Goal: Task Accomplishment & Management: Complete application form

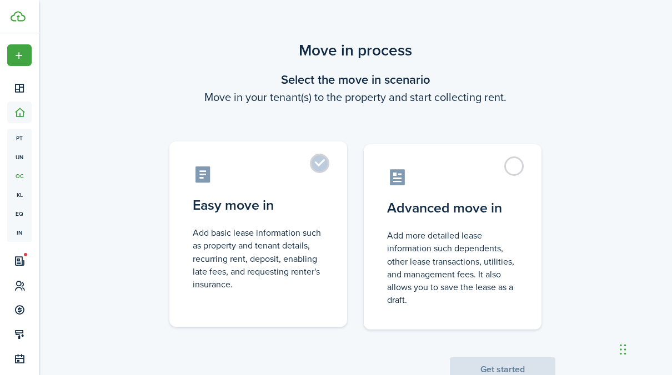
click at [317, 166] on label "Easy move in Add basic lease information such as property and tenant details, r…" at bounding box center [258, 235] width 178 height 186
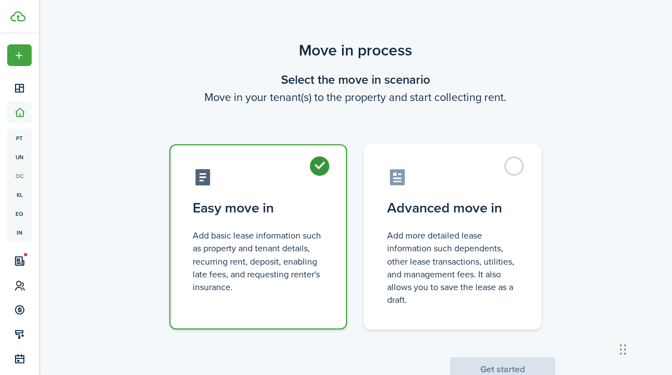
radio input "true"
click at [512, 364] on button "Get started" at bounding box center [503, 370] width 106 height 24
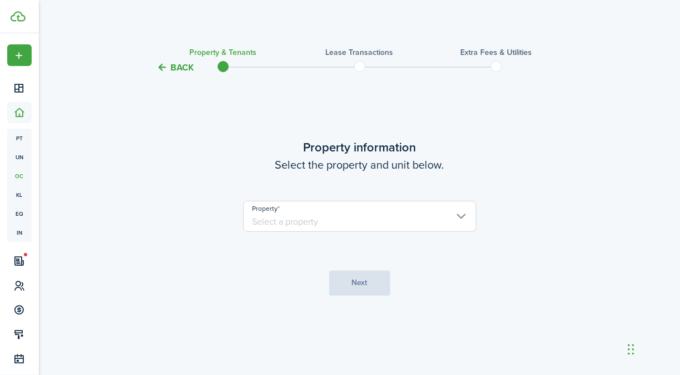
click at [318, 224] on input "Property" at bounding box center [359, 216] width 233 height 31
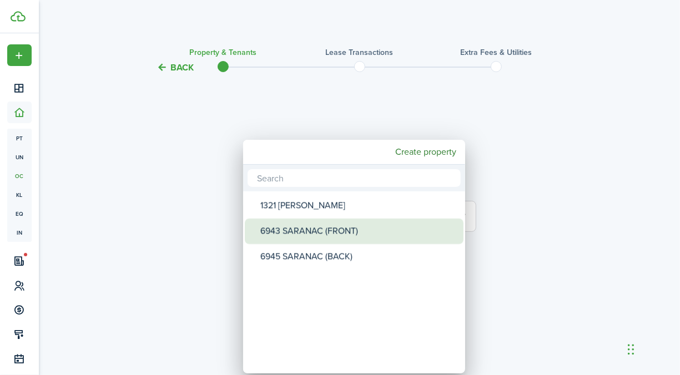
click at [298, 231] on div "6943 SARANAC (FRONT)" at bounding box center [359, 232] width 197 height 26
type input "6943 SARANAC (FRONT)"
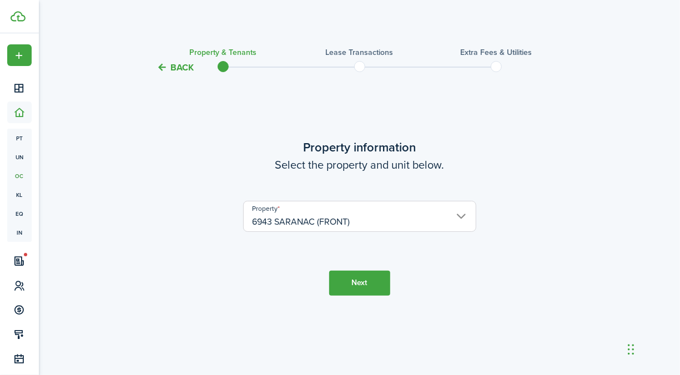
click at [362, 285] on button "Next" at bounding box center [359, 283] width 61 height 25
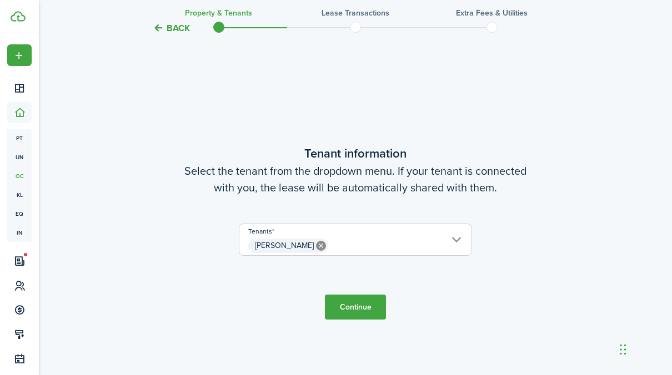
scroll to position [301, 0]
click at [357, 305] on button "Continue" at bounding box center [355, 306] width 61 height 25
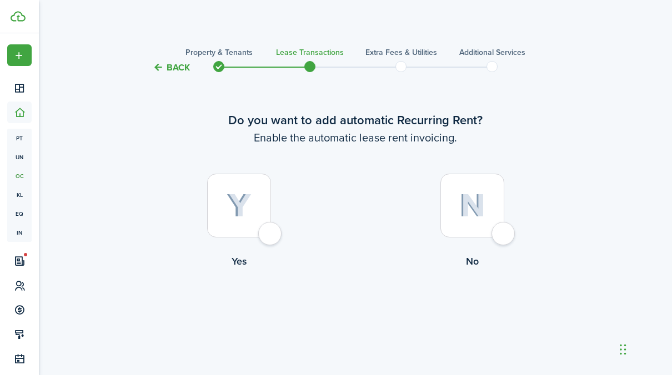
click at [241, 228] on div at bounding box center [239, 206] width 64 height 64
radio input "true"
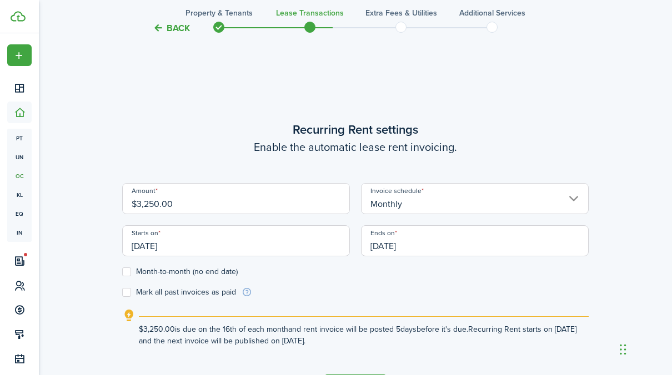
scroll to position [305, 0]
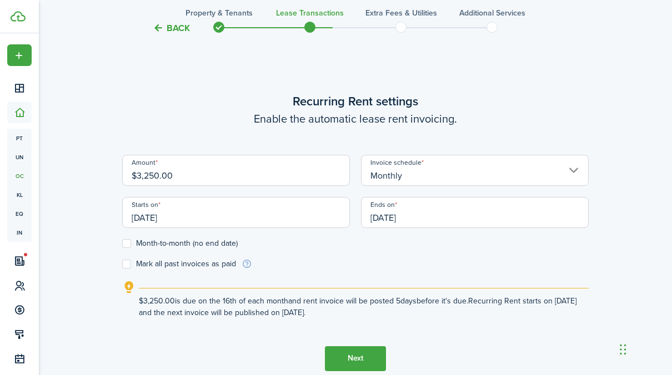
click at [427, 218] on input "[DATE]" at bounding box center [475, 212] width 228 height 31
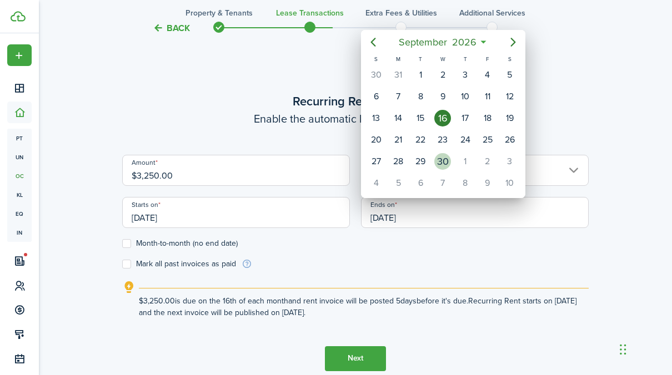
click at [445, 158] on div "30" at bounding box center [442, 161] width 17 height 17
type input "[DATE]"
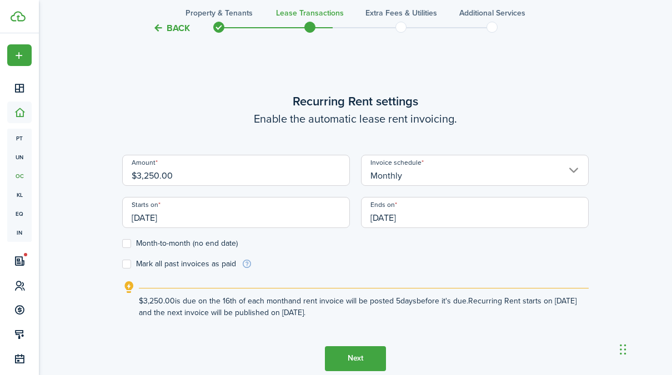
click at [62, 268] on div "Back Property & Tenants Lease Transactions Extra fees & Utilities Additional Se…" at bounding box center [355, 76] width 633 height 686
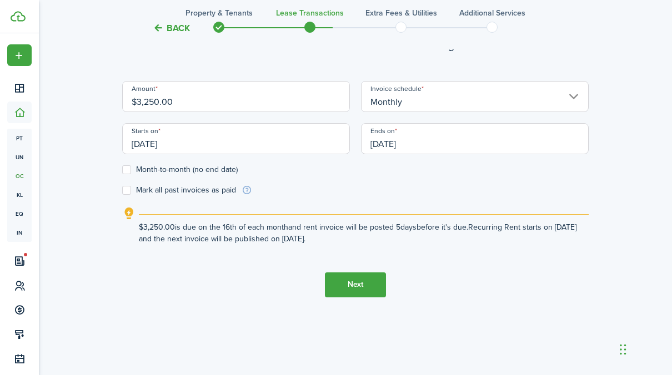
scroll to position [380, 0]
click at [341, 283] on button "Next" at bounding box center [355, 284] width 61 height 25
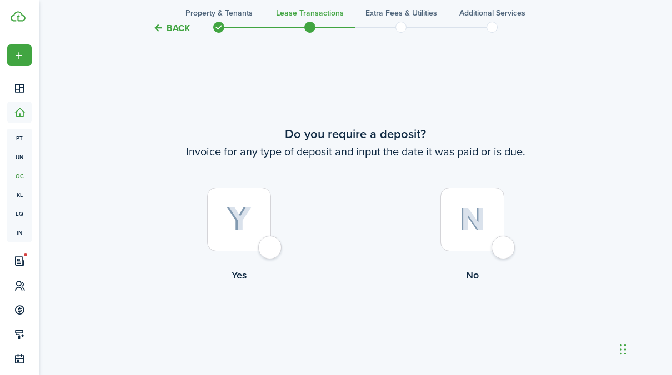
scroll to position [681, 0]
click at [172, 25] on button "Back" at bounding box center [171, 28] width 37 height 12
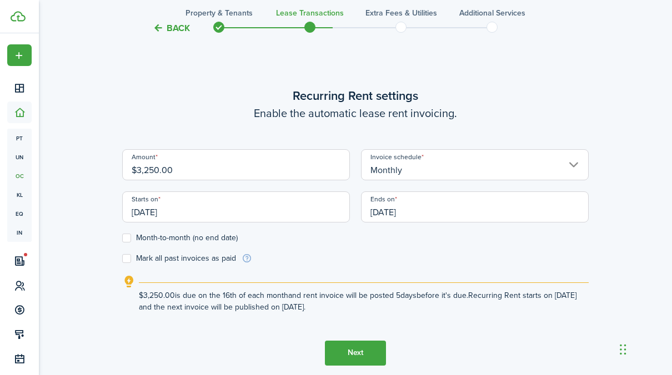
scroll to position [305, 0]
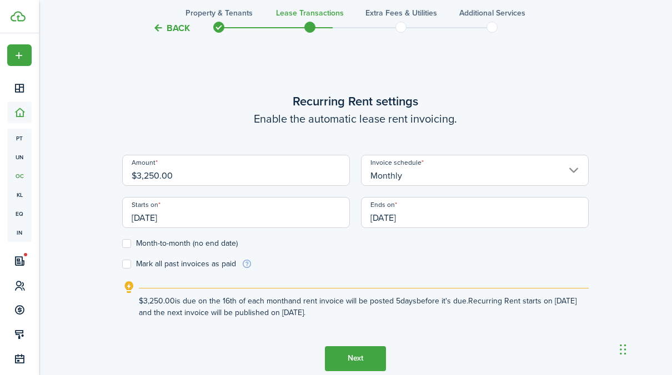
drag, startPoint x: 154, startPoint y: 217, endPoint x: 143, endPoint y: 218, distance: 11.7
click at [143, 218] on input "[DATE]" at bounding box center [236, 212] width 228 height 31
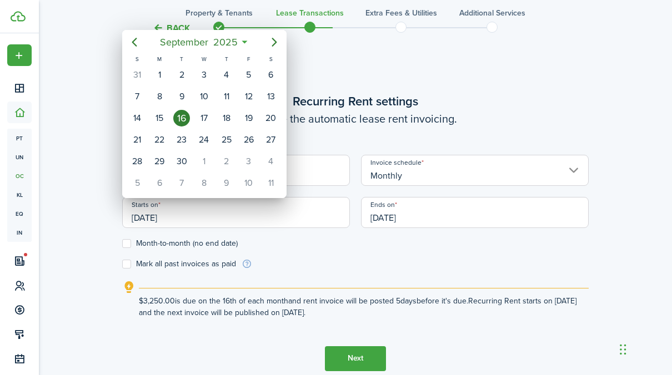
click at [168, 221] on div at bounding box center [336, 187] width 850 height 553
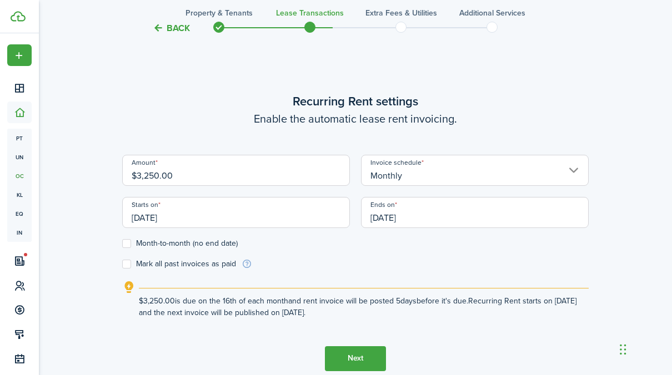
click at [168, 218] on input "[DATE]" at bounding box center [236, 212] width 228 height 31
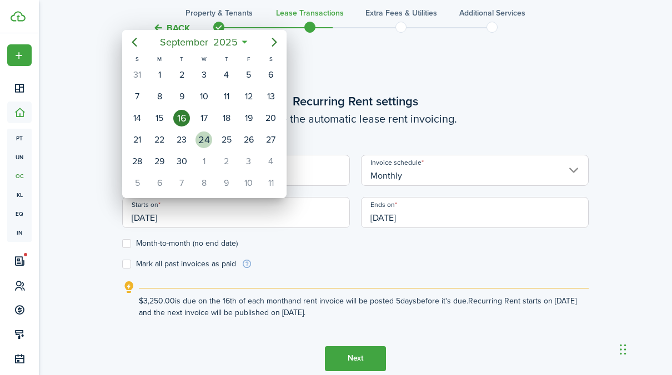
click at [208, 138] on div "24" at bounding box center [204, 140] width 17 height 17
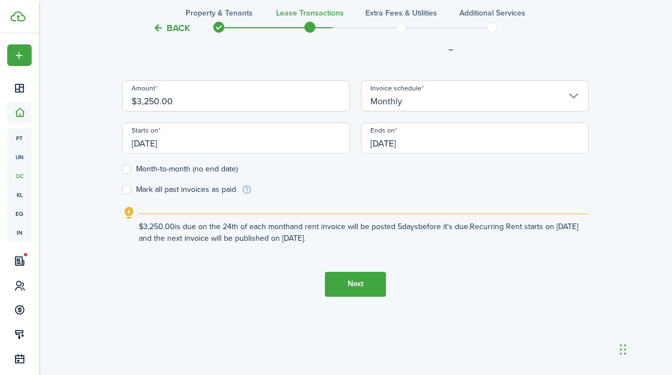
scroll to position [324, 0]
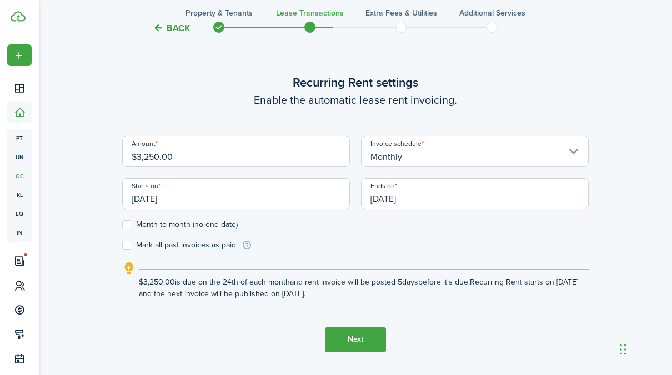
click at [186, 206] on input "[DATE]" at bounding box center [236, 193] width 228 height 31
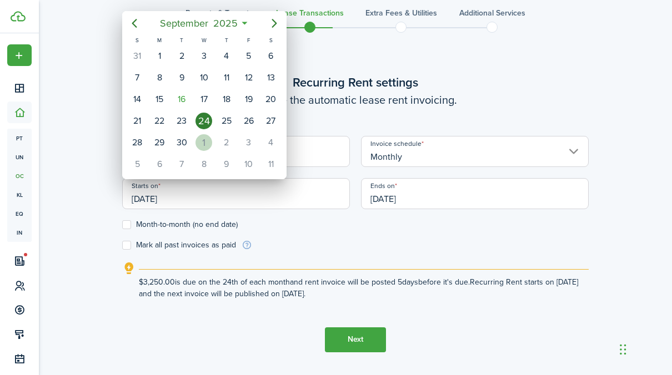
click at [201, 141] on div "1" at bounding box center [204, 142] width 17 height 17
type input "[DATE]"
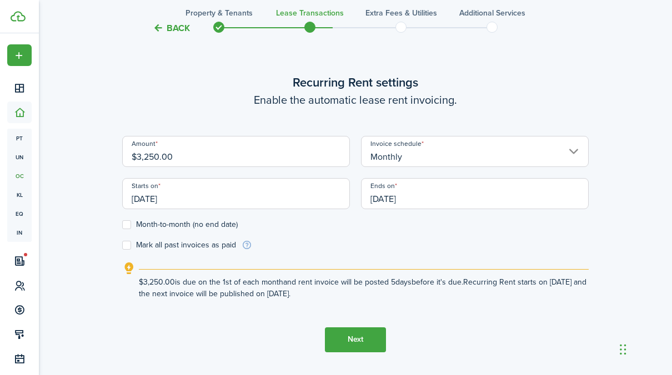
scroll to position [0, 0]
click at [363, 339] on button "Next" at bounding box center [355, 340] width 61 height 25
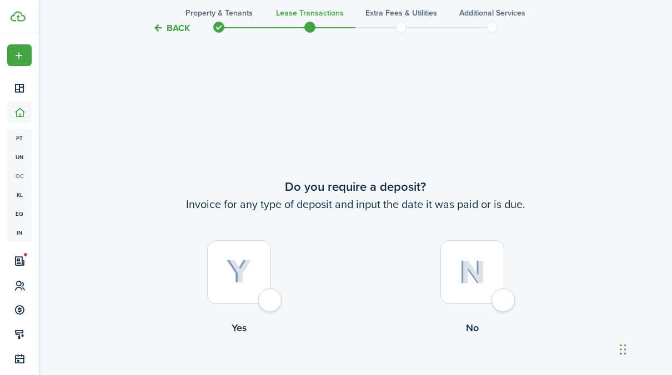
scroll to position [681, 0]
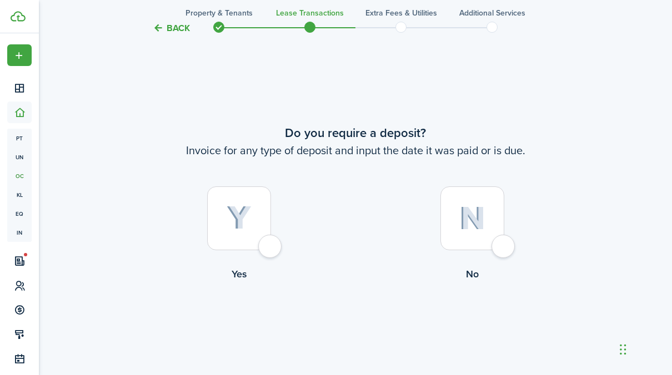
click at [263, 247] on div at bounding box center [239, 219] width 64 height 64
radio input "true"
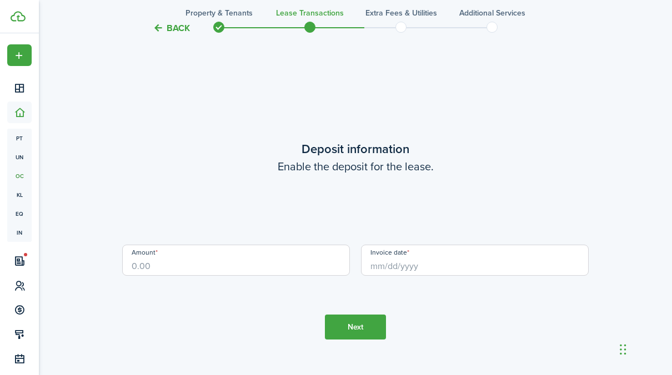
scroll to position [1056, 0]
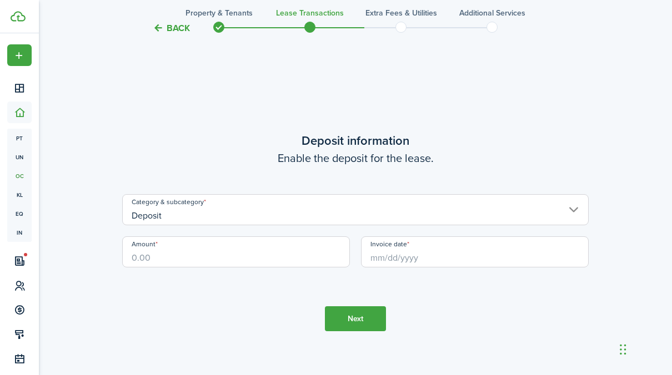
click at [187, 262] on input "Amount" at bounding box center [236, 252] width 228 height 31
click at [396, 256] on input "Invoice date" at bounding box center [475, 252] width 228 height 31
type input "$3,250.00"
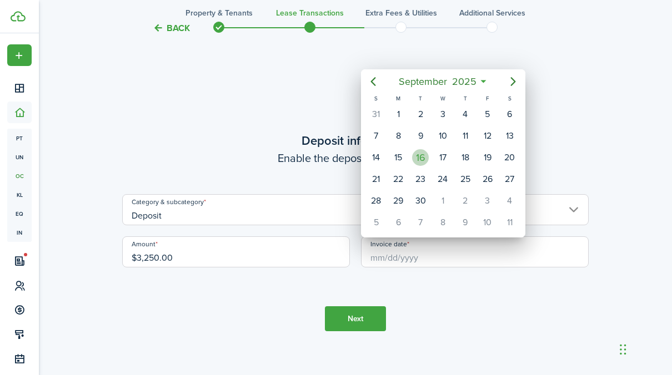
click at [427, 154] on div "16" at bounding box center [420, 157] width 17 height 17
type input "[DATE]"
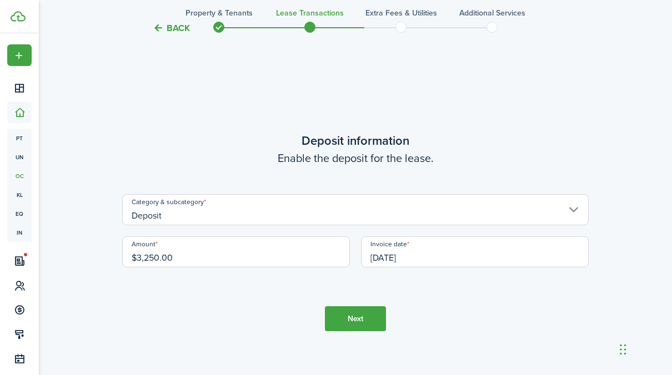
click at [359, 321] on button "Next" at bounding box center [355, 319] width 61 height 25
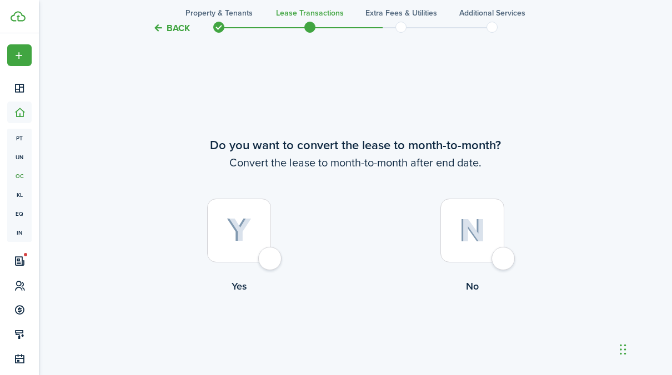
scroll to position [1432, 0]
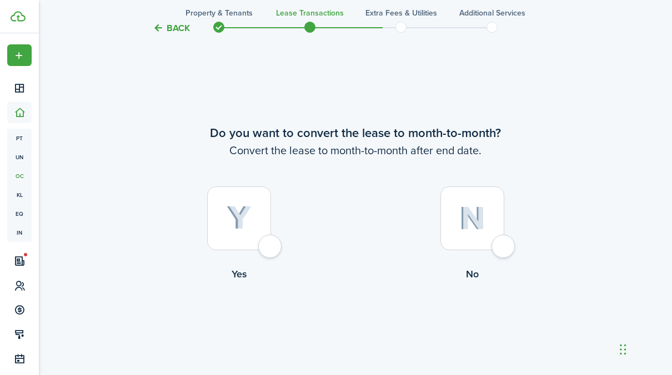
click at [266, 250] on div at bounding box center [239, 219] width 64 height 64
radio input "true"
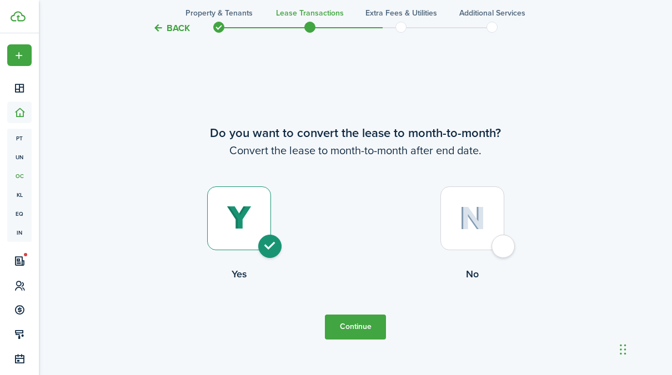
click at [355, 328] on button "Continue" at bounding box center [355, 327] width 61 height 25
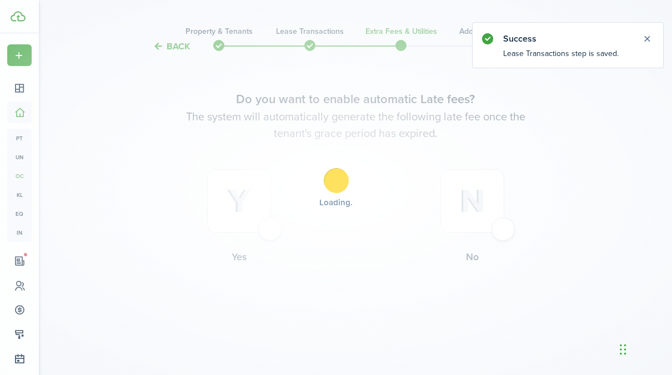
scroll to position [0, 0]
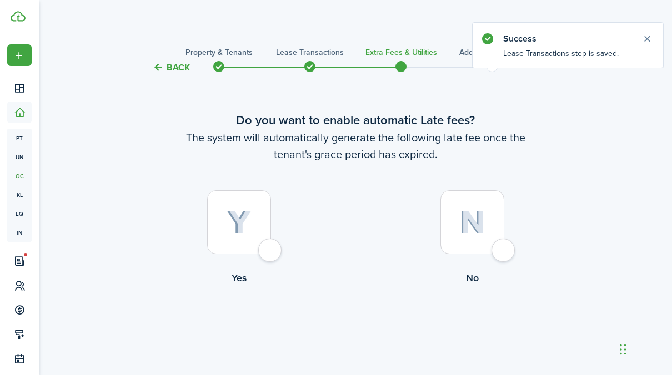
click at [271, 253] on div at bounding box center [239, 223] width 64 height 64
radio input "true"
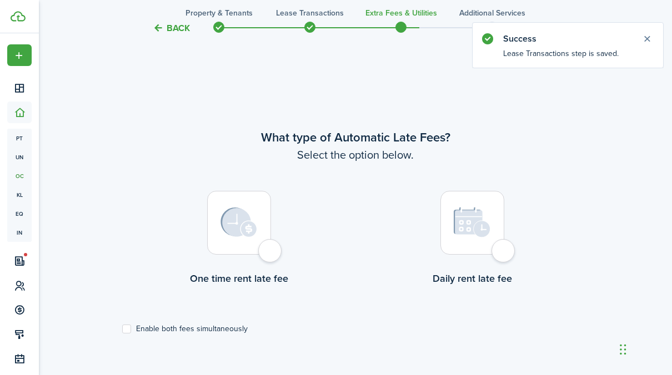
scroll to position [322, 0]
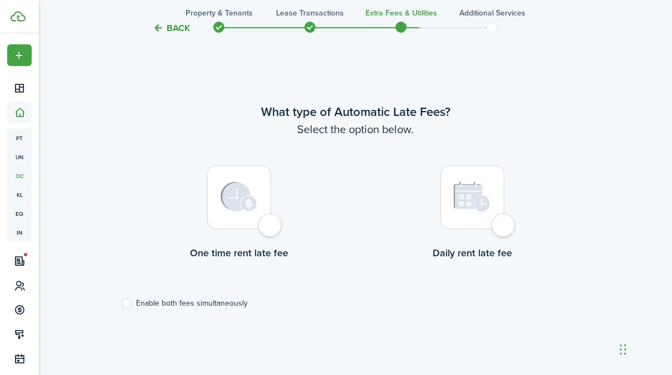
click at [271, 229] on div at bounding box center [239, 198] width 64 height 64
radio input "true"
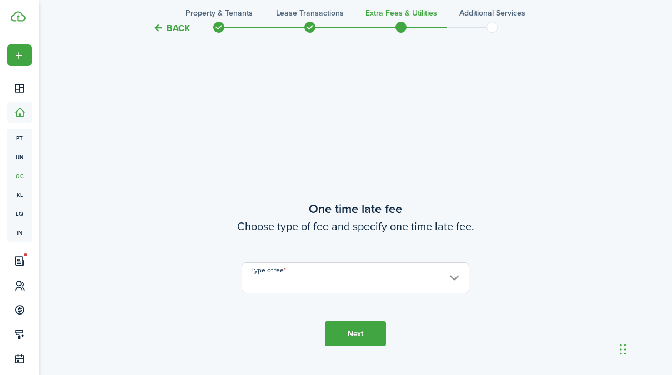
scroll to position [698, 0]
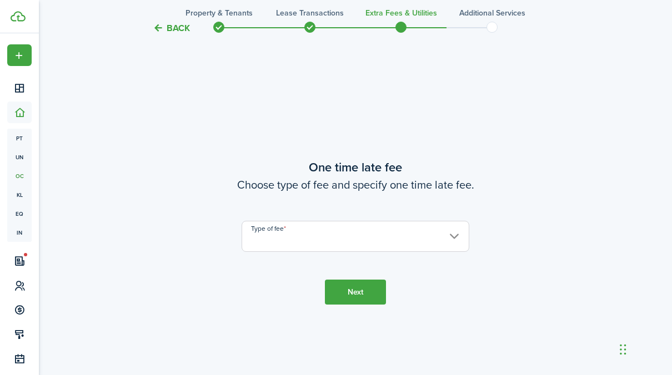
click at [278, 242] on input "Type of fee" at bounding box center [356, 236] width 228 height 31
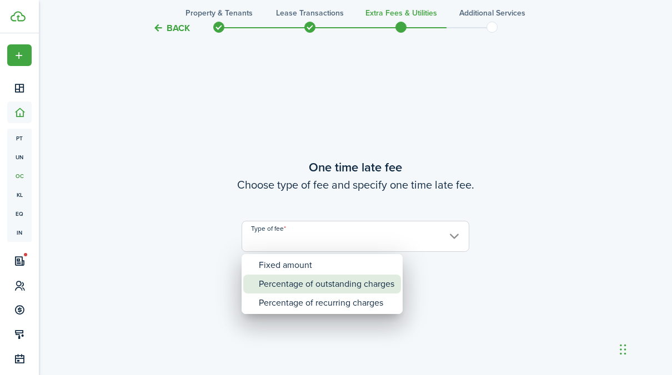
click at [286, 283] on div "Percentage of outstanding charges" at bounding box center [327, 284] width 136 height 19
type input "Percentage of outstanding charges"
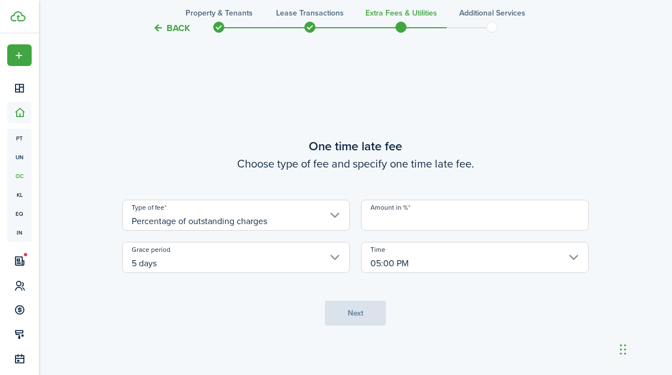
click at [422, 208] on input "Amount in %" at bounding box center [475, 215] width 228 height 31
type input "5"
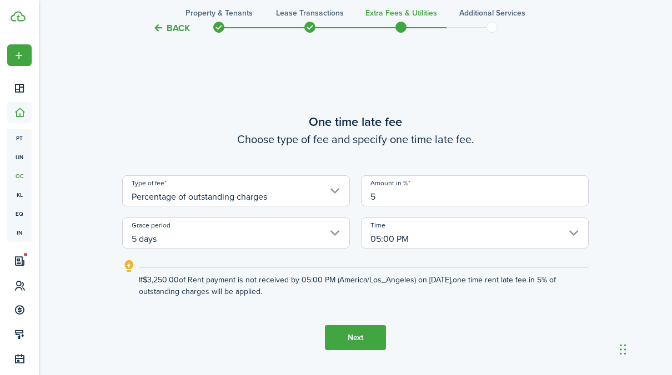
click at [155, 294] on explanation-description "If $3,250.00 of Rent payment is not received by 05:00 PM (America/Los_Angeles) …" at bounding box center [364, 285] width 450 height 23
click at [358, 340] on button "Next" at bounding box center [355, 337] width 61 height 25
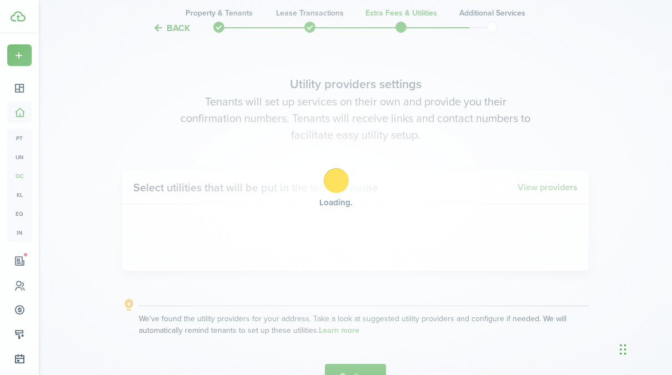
scroll to position [1073, 0]
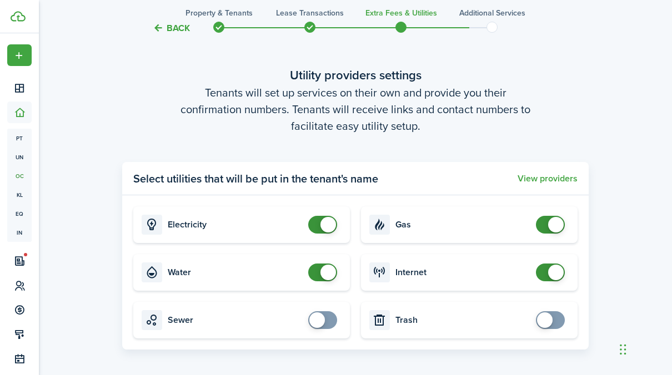
checkbox input "true"
click at [544, 320] on span at bounding box center [545, 321] width 16 height 16
checkbox input "true"
click at [319, 322] on span at bounding box center [317, 321] width 16 height 16
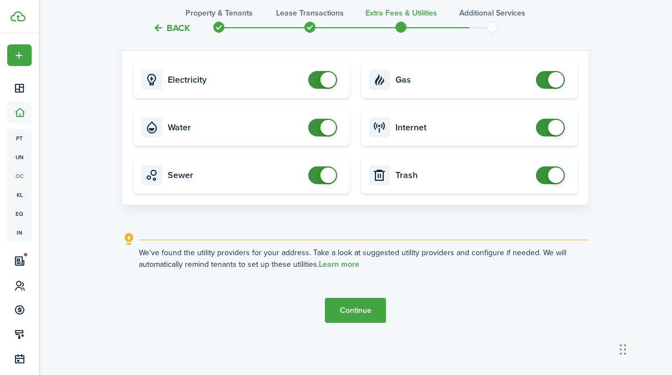
scroll to position [1219, 0]
click at [353, 309] on button "Continue" at bounding box center [355, 310] width 61 height 25
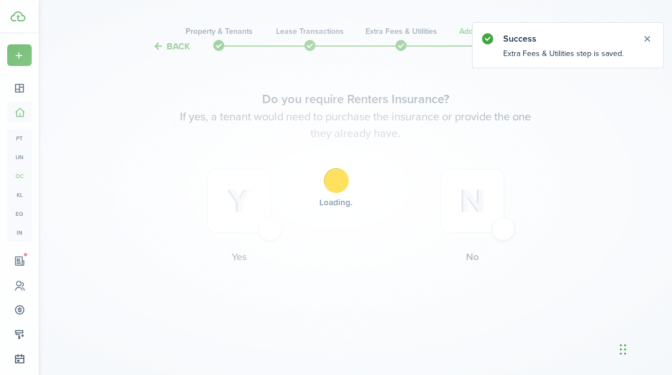
scroll to position [0, 0]
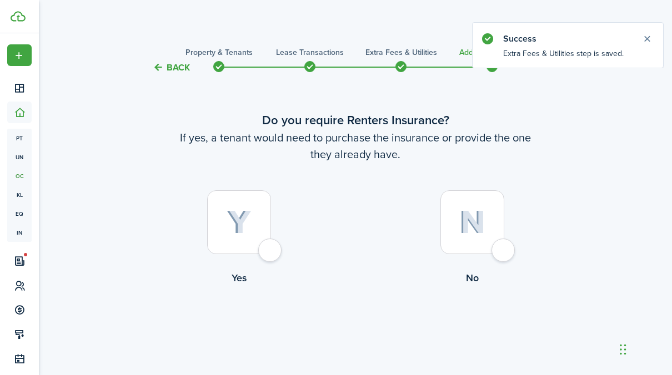
click at [269, 253] on div at bounding box center [239, 223] width 64 height 64
radio input "true"
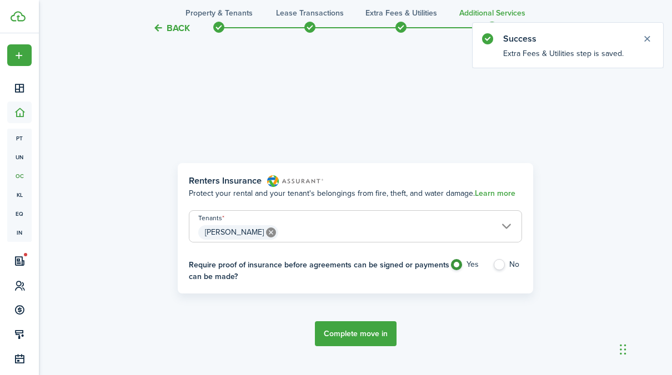
scroll to position [322, 0]
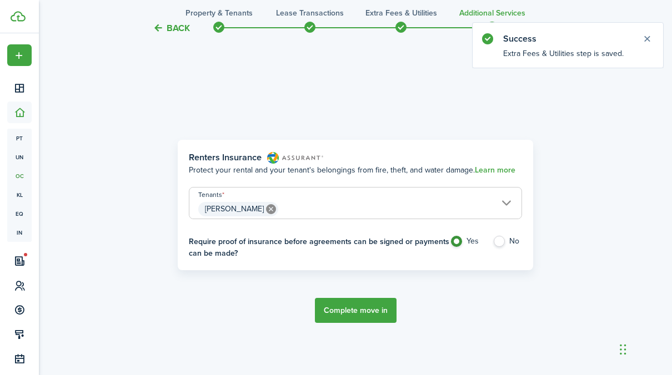
click at [169, 25] on button "Back" at bounding box center [171, 28] width 37 height 12
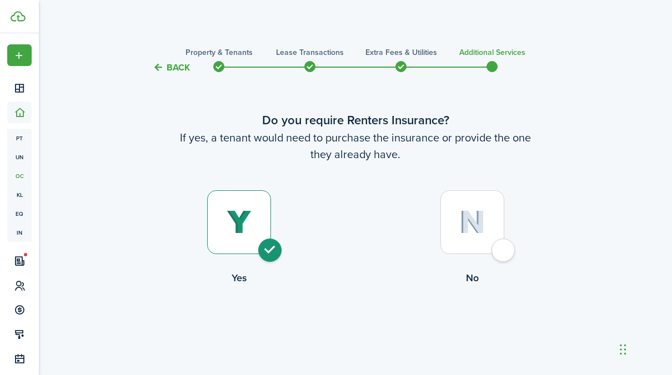
scroll to position [21, 0]
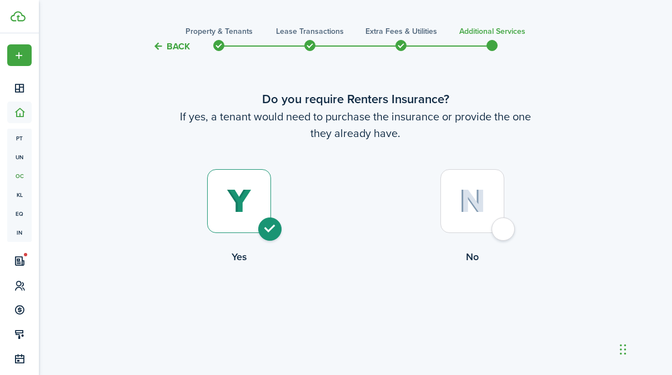
click at [370, 271] on tc-wizard-step "Do you require Renters Insurance? If yes, a tenant would need to purchase the i…" at bounding box center [355, 206] width 467 height 277
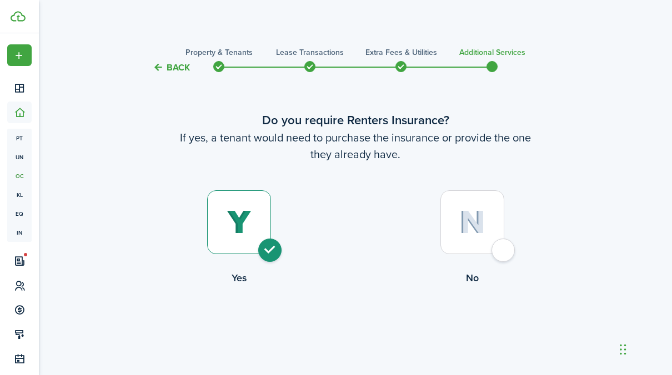
click at [252, 257] on label "Yes" at bounding box center [238, 241] width 233 height 101
click at [254, 233] on div at bounding box center [239, 223] width 64 height 64
click at [269, 250] on div at bounding box center [239, 223] width 64 height 64
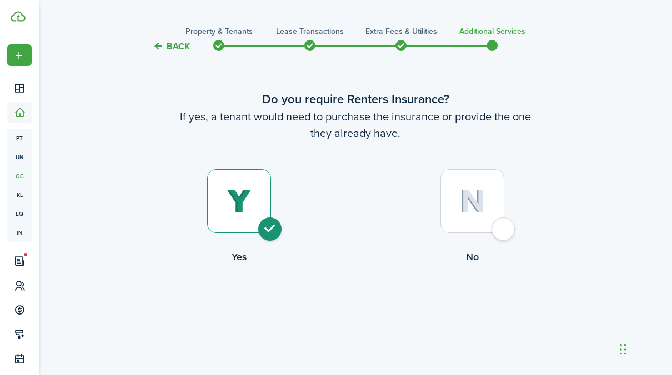
click at [159, 34] on tc-wizard-header "Back Property & Tenants Lease Transactions Extra fees & Utilities Additional Se…" at bounding box center [355, 43] width 483 height 50
click at [163, 43] on button "Back" at bounding box center [171, 47] width 37 height 12
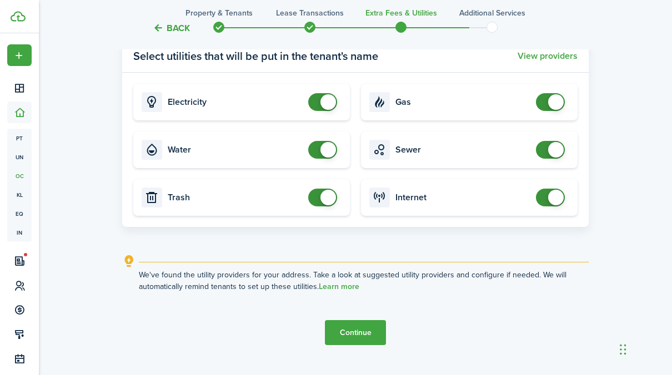
scroll to position [1219, 0]
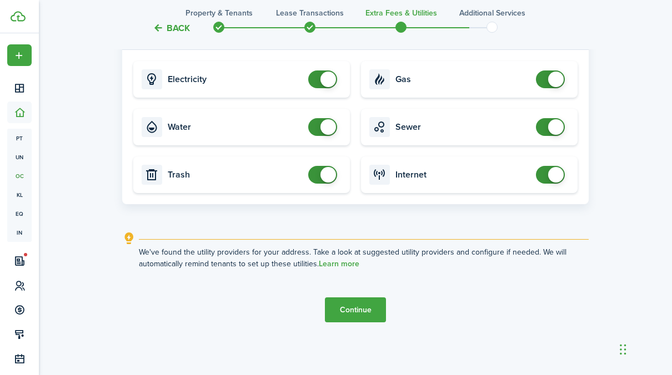
click at [354, 315] on button "Continue" at bounding box center [355, 310] width 61 height 25
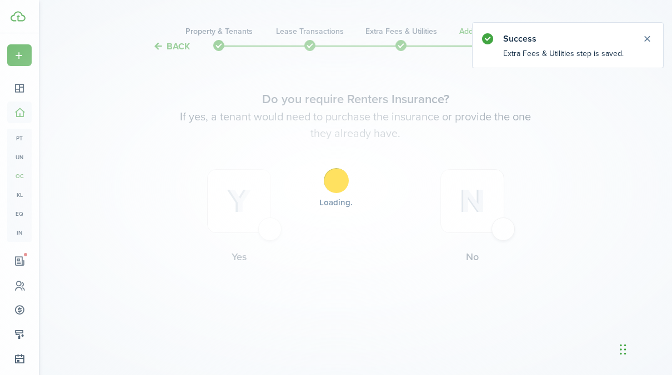
scroll to position [0, 0]
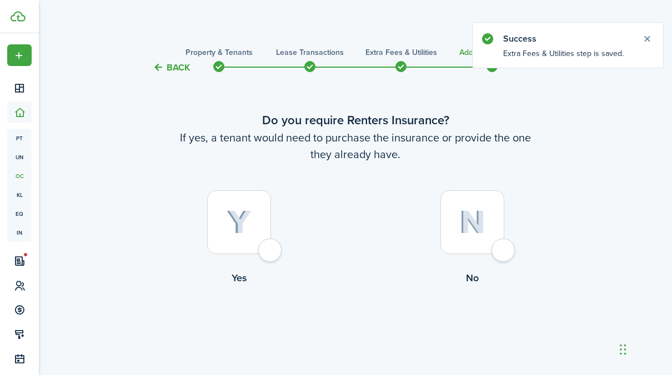
click at [267, 249] on div at bounding box center [239, 223] width 64 height 64
radio input "true"
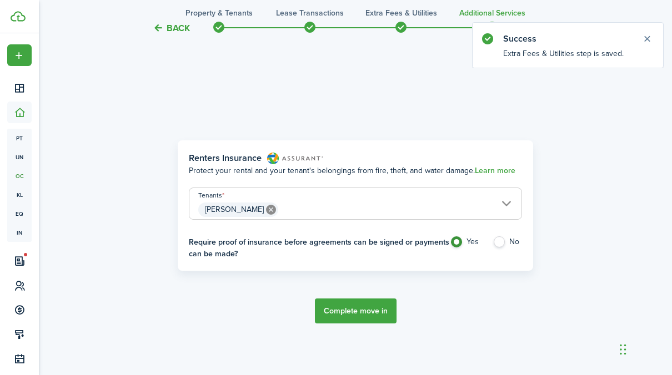
scroll to position [322, 0]
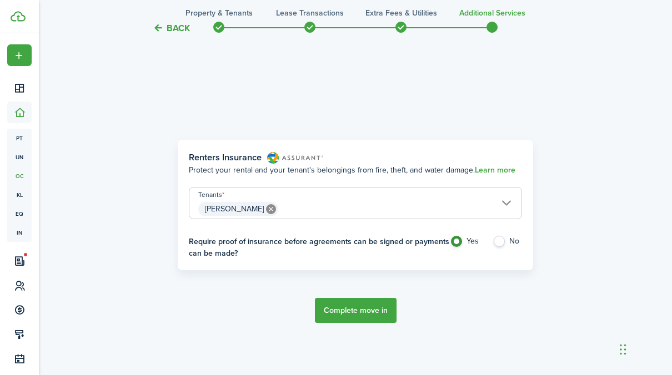
click at [358, 310] on button "Complete move in" at bounding box center [356, 310] width 82 height 25
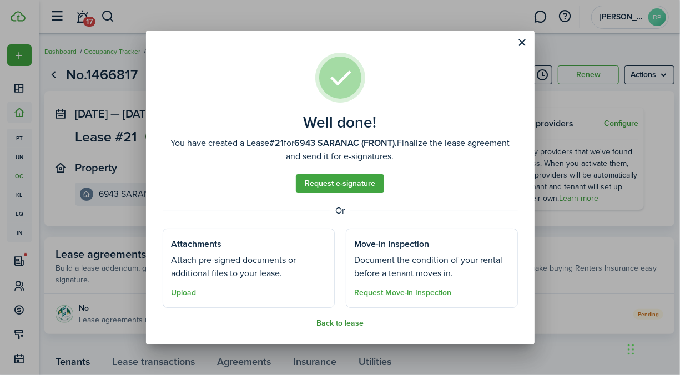
click at [345, 327] on button "Back to lease" at bounding box center [340, 323] width 47 height 9
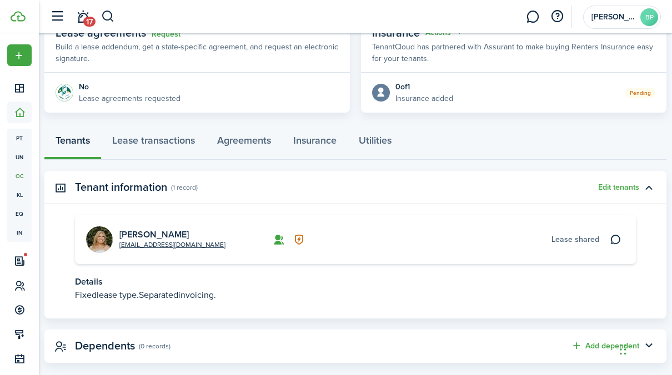
scroll to position [222, 0]
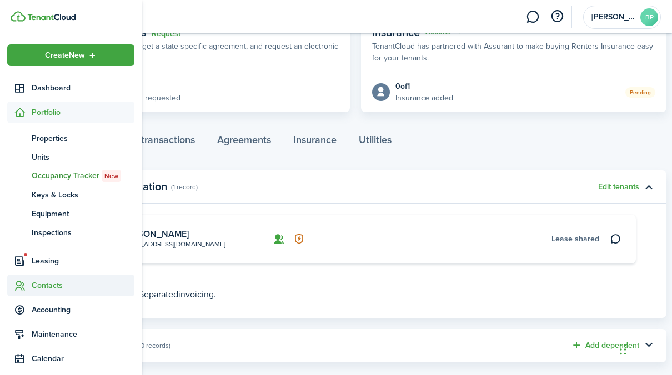
click at [52, 287] on span "Contacts" at bounding box center [83, 286] width 103 height 12
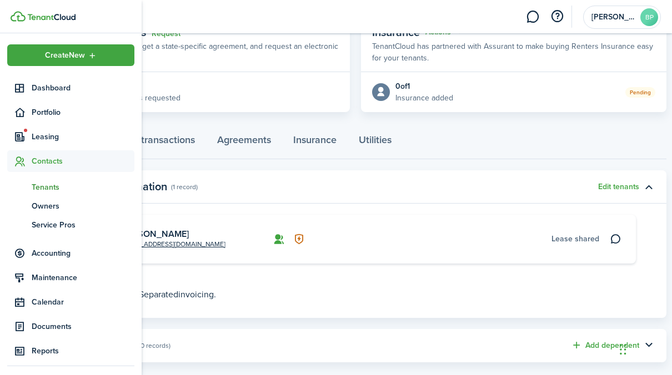
click at [52, 186] on span "Tenants" at bounding box center [83, 188] width 103 height 12
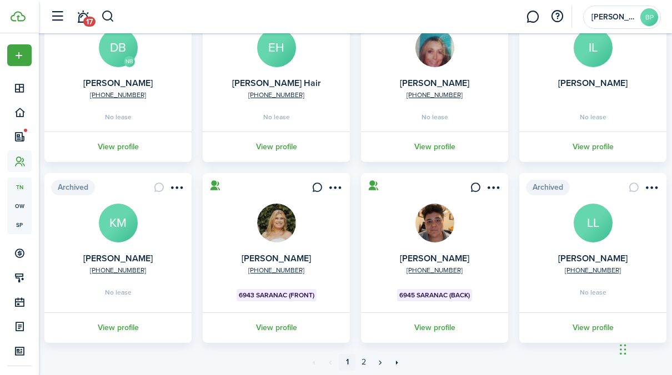
scroll to position [344, 0]
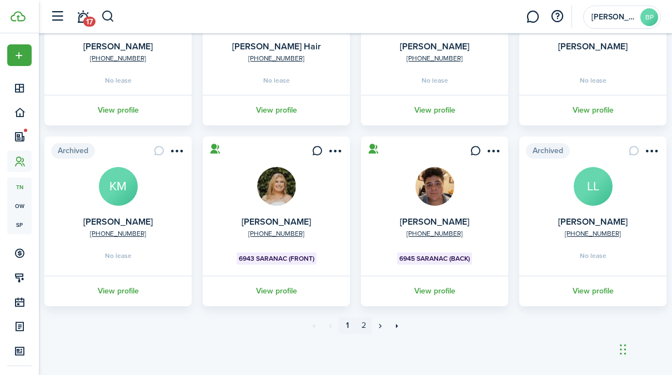
click at [364, 326] on link "2" at bounding box center [363, 326] width 17 height 17
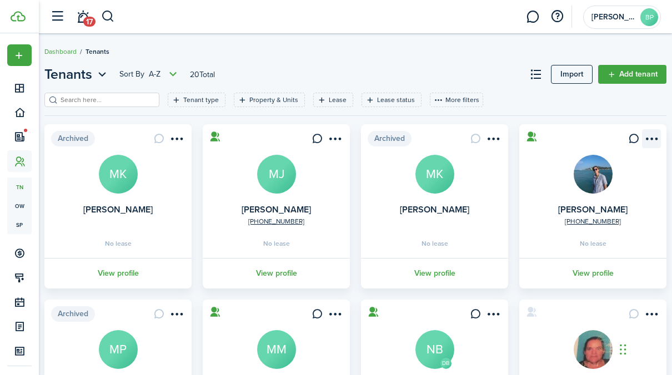
click at [653, 134] on menu-btn-icon "Open menu" at bounding box center [651, 138] width 19 height 19
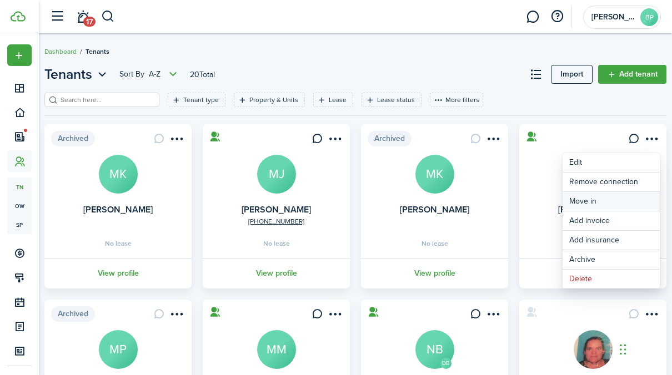
click at [600, 201] on link "Move in" at bounding box center [611, 201] width 97 height 19
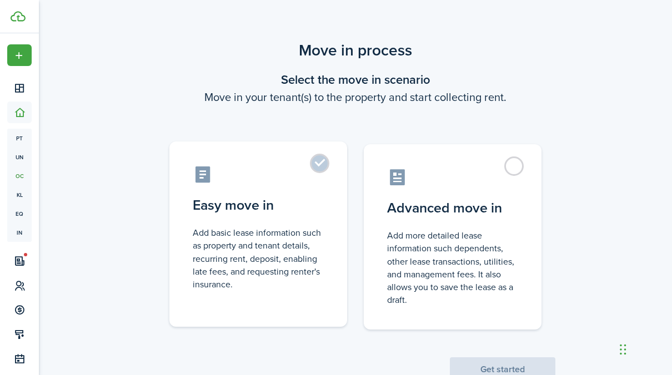
click at [327, 166] on label "Easy move in Add basic lease information such as property and tenant details, r…" at bounding box center [258, 235] width 178 height 186
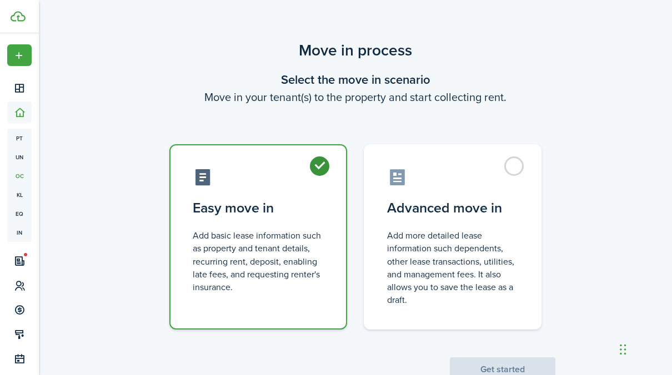
radio input "true"
click at [523, 367] on button "Get started" at bounding box center [503, 370] width 106 height 24
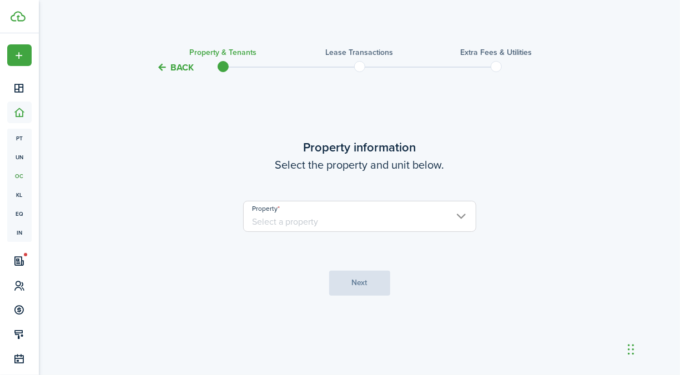
click at [334, 221] on input "Property" at bounding box center [359, 216] width 233 height 31
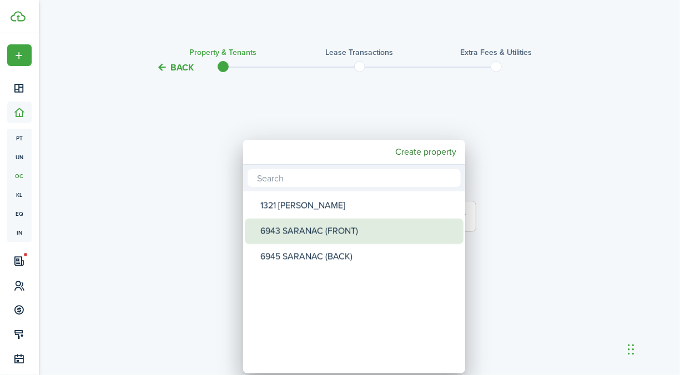
click at [319, 232] on div "6943 SARANAC (FRONT)" at bounding box center [359, 232] width 197 height 26
type input "6943 SARANAC (FRONT)"
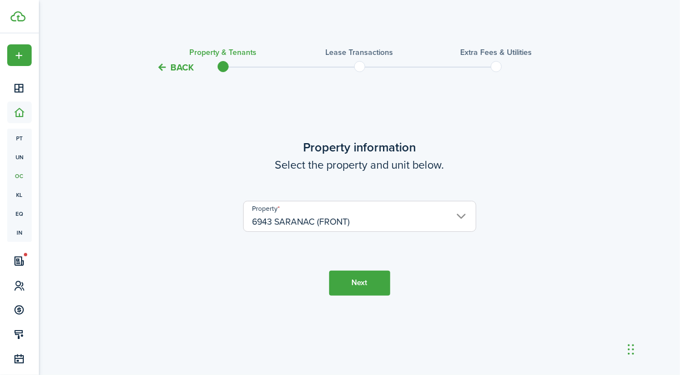
click at [360, 284] on button "Next" at bounding box center [359, 283] width 61 height 25
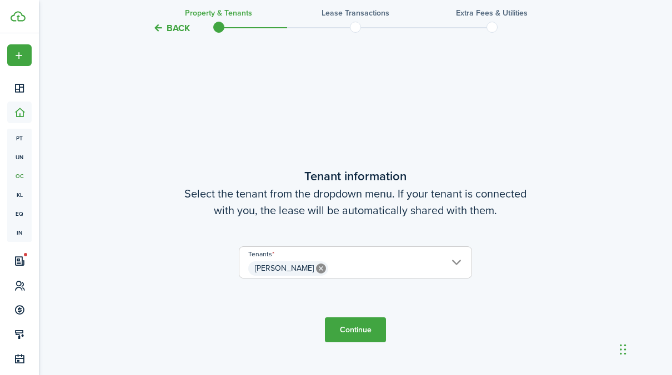
scroll to position [301, 0]
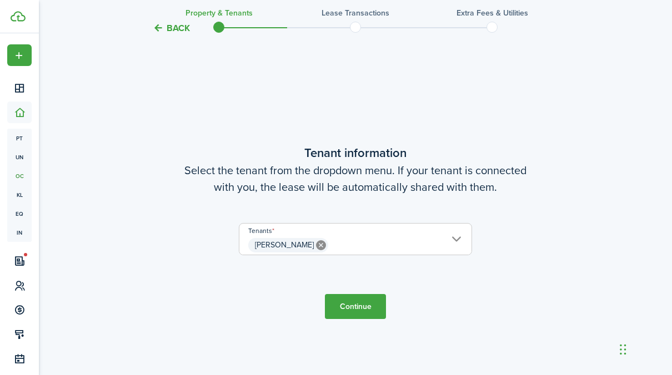
click at [363, 307] on button "Continue" at bounding box center [355, 306] width 61 height 25
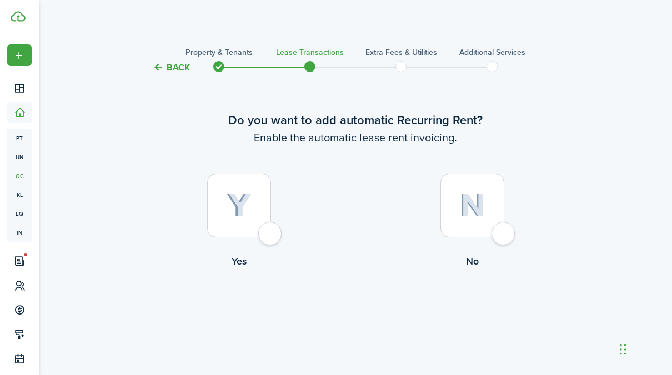
click at [178, 71] on button "Back" at bounding box center [171, 68] width 37 height 12
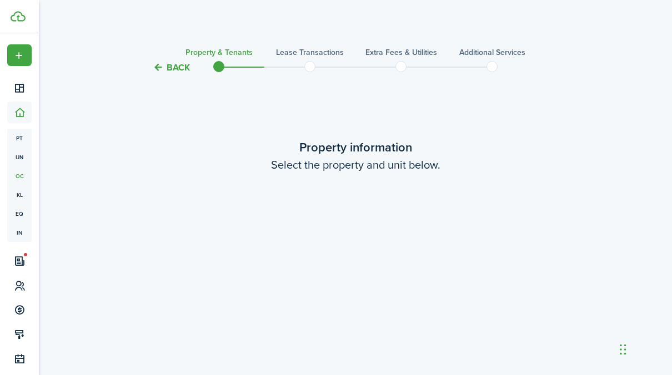
scroll to position [301, 0]
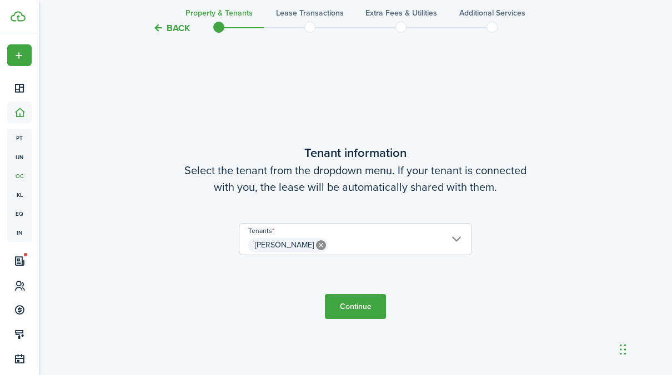
click at [465, 238] on span "[PERSON_NAME]" at bounding box center [355, 245] width 232 height 19
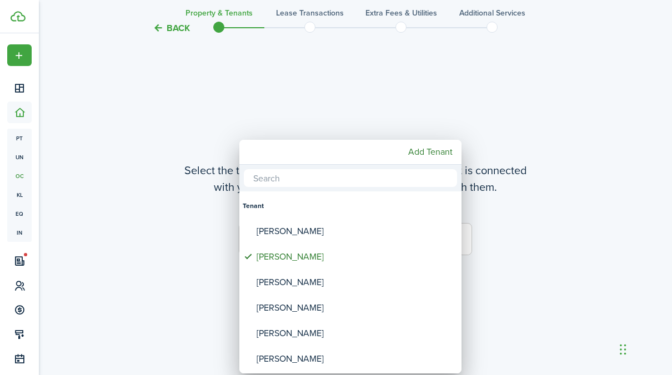
click at [524, 240] on div at bounding box center [336, 187] width 850 height 553
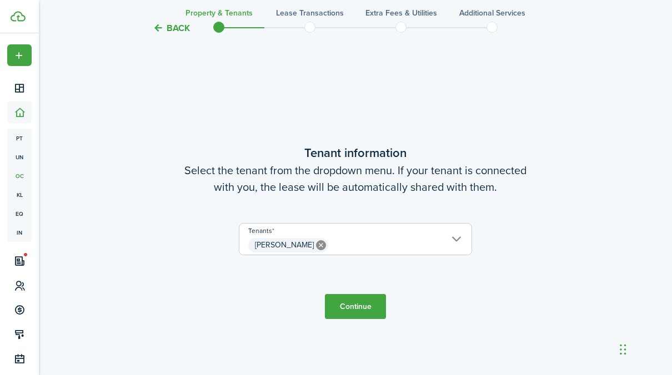
click at [149, 207] on lease-wizard-tenant "Tenant information Select the tenant from the dropdown menu. If your tenant is …" at bounding box center [355, 205] width 467 height 123
click at [175, 30] on button "Back" at bounding box center [171, 28] width 37 height 12
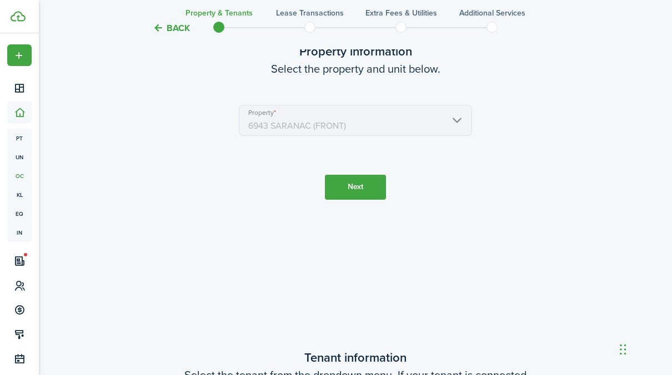
scroll to position [0, 0]
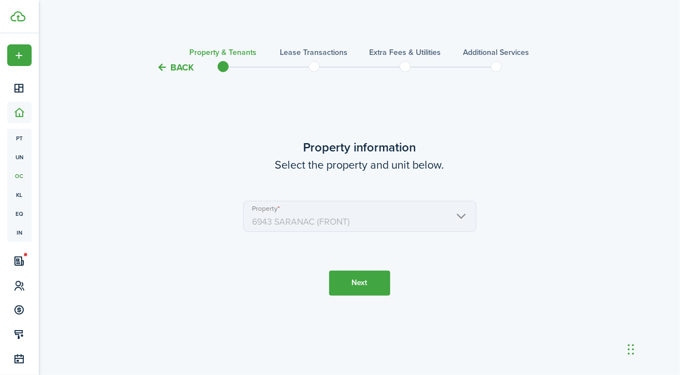
click at [183, 70] on button "Back" at bounding box center [175, 68] width 37 height 12
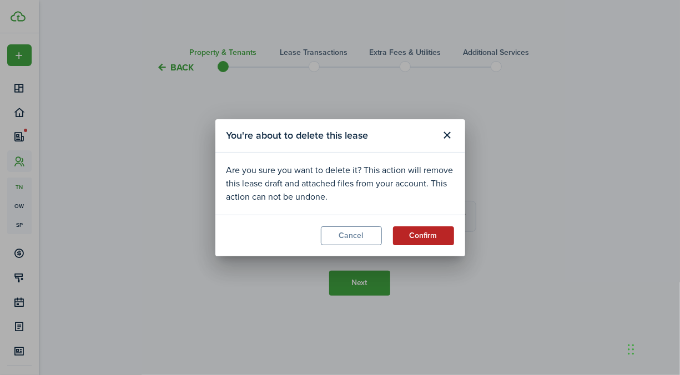
click at [415, 236] on button "Confirm" at bounding box center [423, 236] width 61 height 19
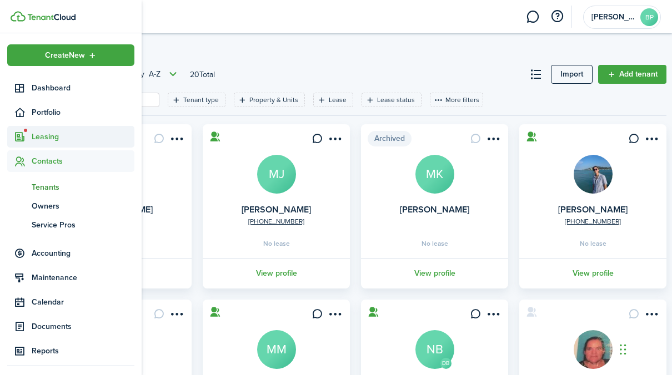
click at [34, 134] on span "Leasing" at bounding box center [83, 137] width 103 height 12
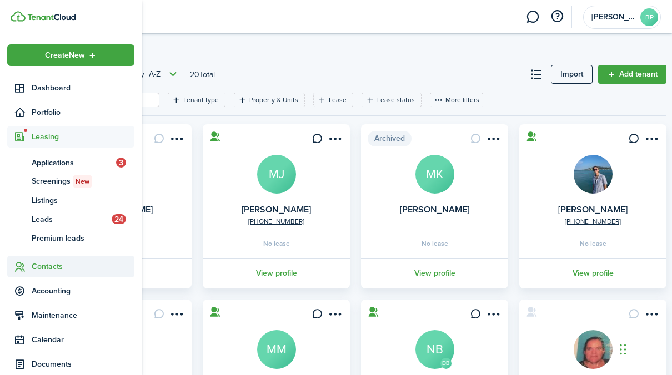
click at [46, 269] on span "Contacts" at bounding box center [83, 267] width 103 height 12
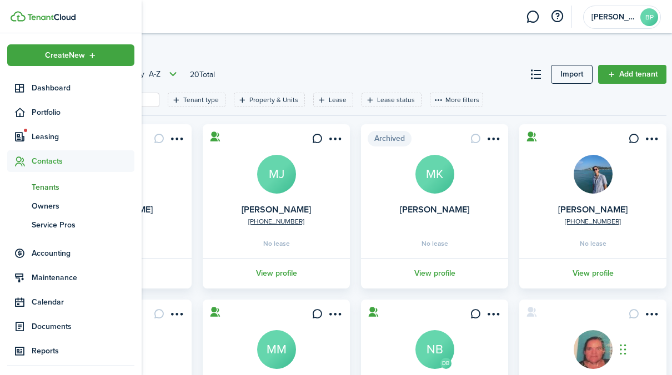
click at [44, 183] on span "Tenants" at bounding box center [83, 188] width 103 height 12
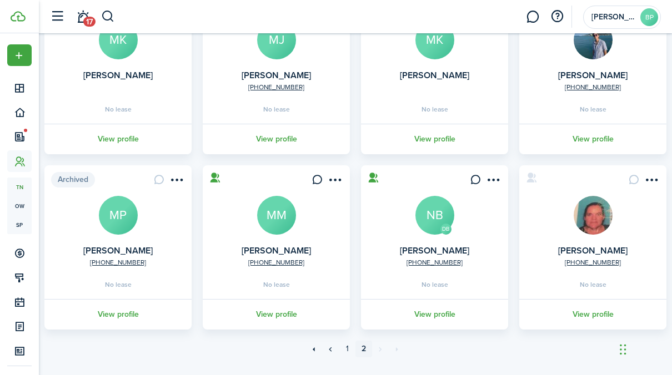
scroll to position [158, 0]
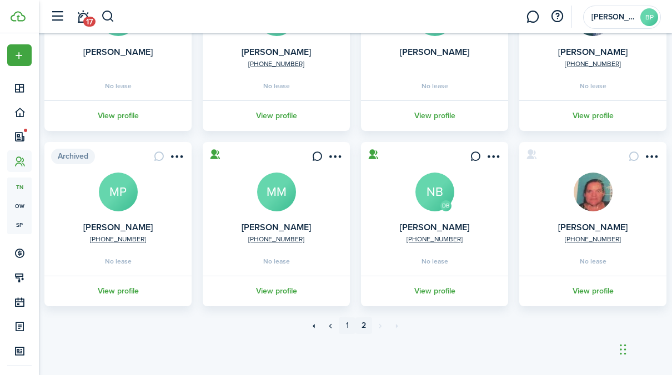
click at [347, 327] on link "1" at bounding box center [347, 326] width 17 height 17
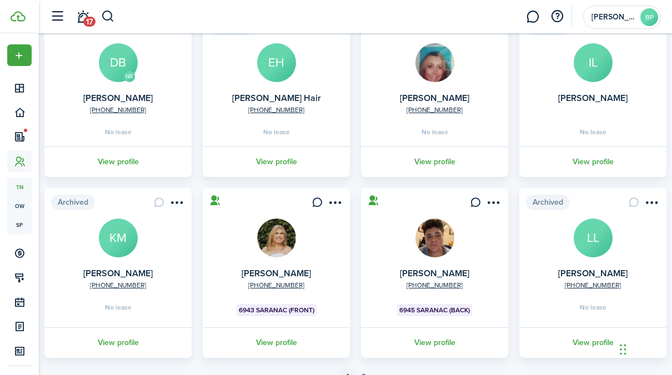
scroll to position [344, 0]
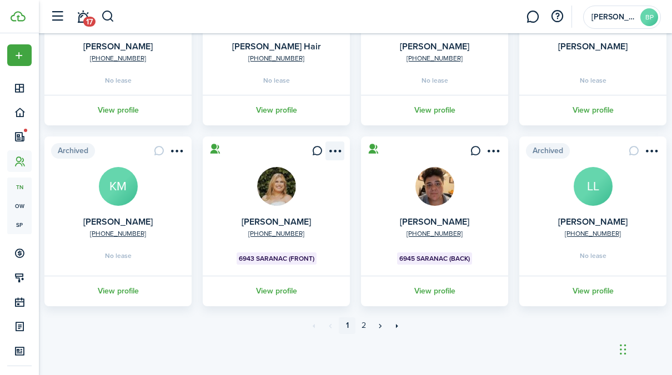
click at [335, 153] on menu-btn-icon "Open menu" at bounding box center [334, 151] width 19 height 19
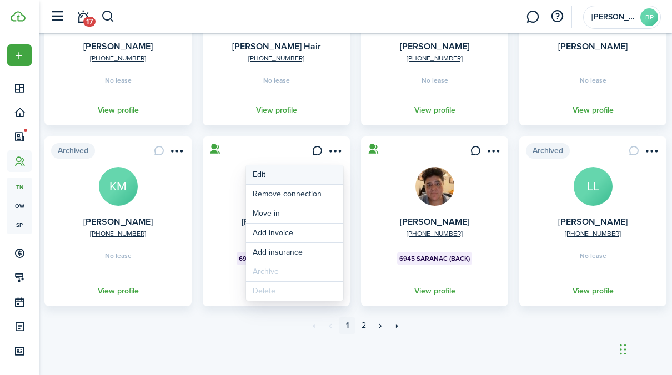
click at [305, 170] on link "Edit" at bounding box center [294, 175] width 97 height 19
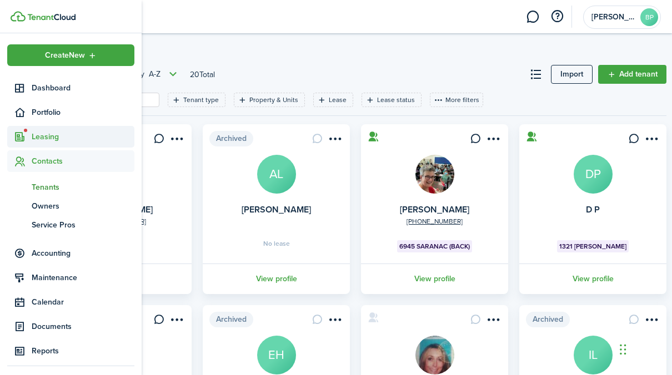
click at [48, 137] on span "Leasing" at bounding box center [83, 137] width 103 height 12
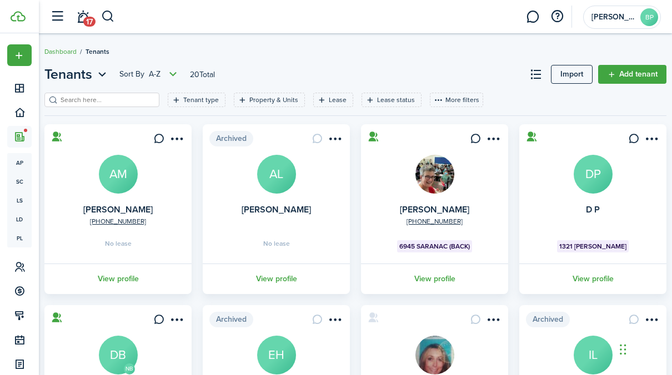
click at [494, 62] on div "Tenants Sort by A-Z 20 Total Import Add tenant Tenant type Property & Units Lea…" at bounding box center [355, 377] width 633 height 637
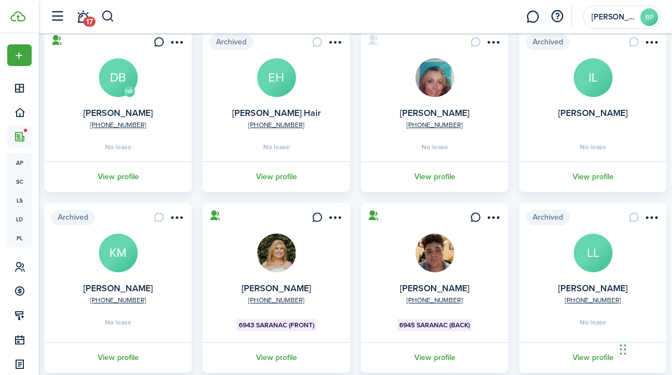
scroll to position [333, 0]
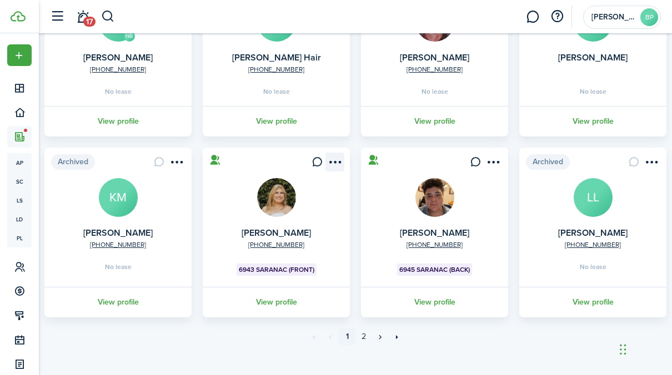
click at [339, 161] on menu-btn-icon "Open menu" at bounding box center [334, 162] width 19 height 19
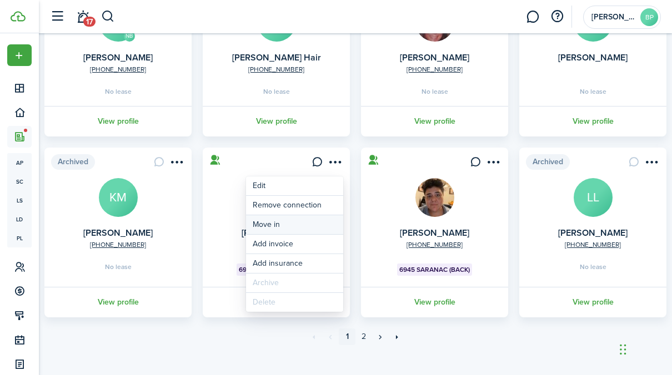
click at [273, 223] on link "Move in" at bounding box center [294, 225] width 97 height 19
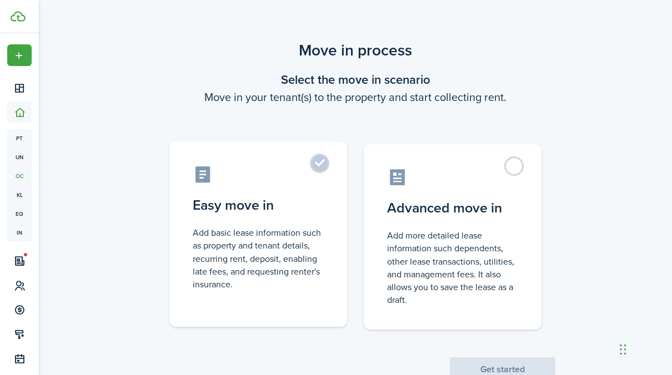
click at [324, 158] on label "Easy move in Add basic lease information such as property and tenant details, r…" at bounding box center [258, 235] width 178 height 186
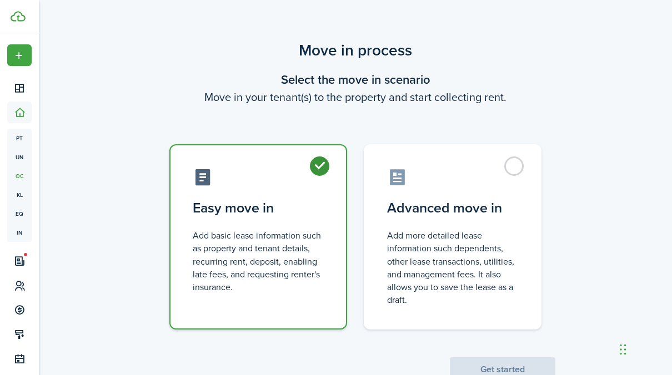
radio input "true"
click at [507, 363] on button "Get started" at bounding box center [503, 370] width 106 height 24
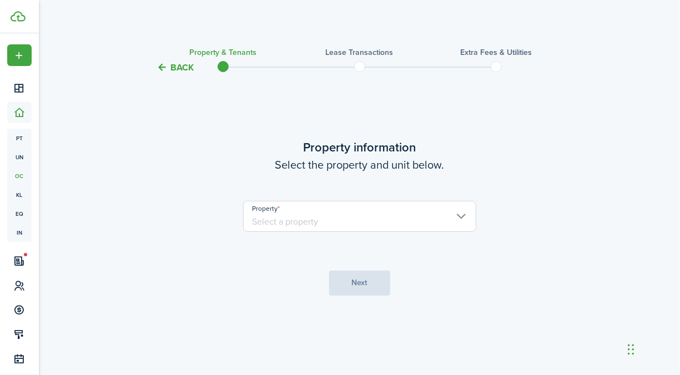
click at [336, 213] on input "Property" at bounding box center [359, 216] width 233 height 31
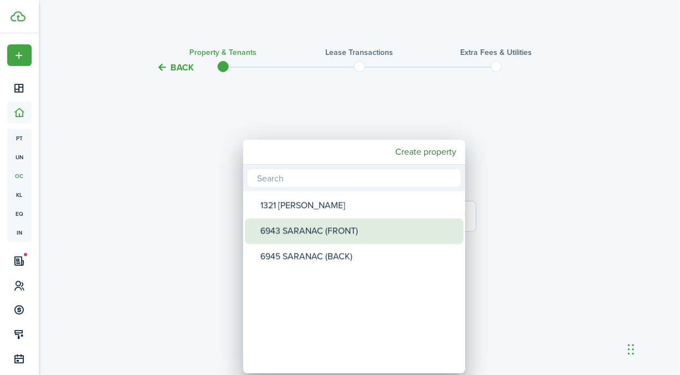
click at [318, 227] on div "6943 SARANAC (FRONT)" at bounding box center [359, 232] width 197 height 26
type input "6943 SARANAC (FRONT)"
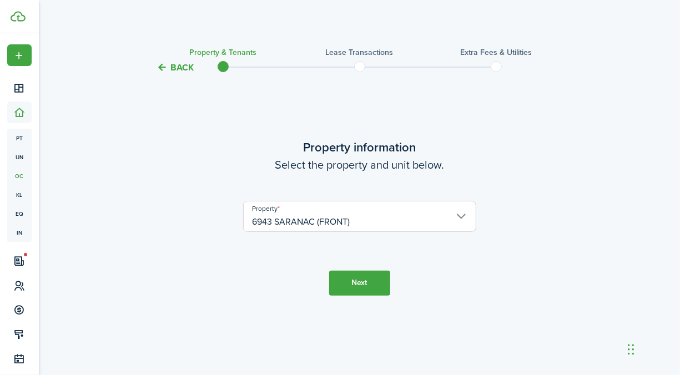
click at [371, 284] on button "Next" at bounding box center [359, 283] width 61 height 25
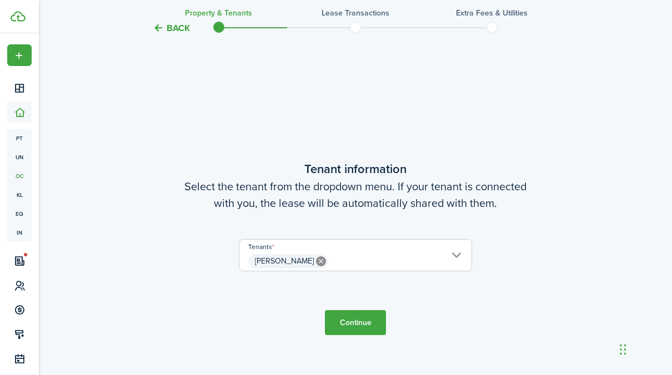
scroll to position [301, 0]
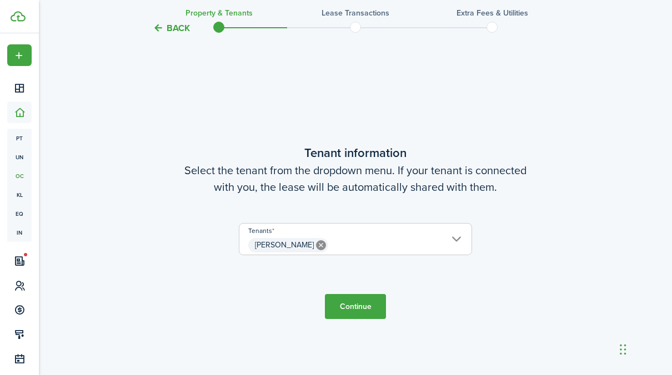
click at [458, 236] on input "[PERSON_NAME]" at bounding box center [355, 230] width 232 height 13
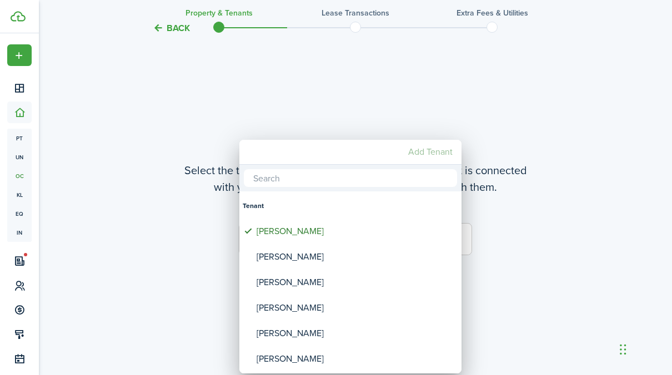
click at [425, 154] on mbsc-button "Add Tenant" at bounding box center [430, 152] width 53 height 20
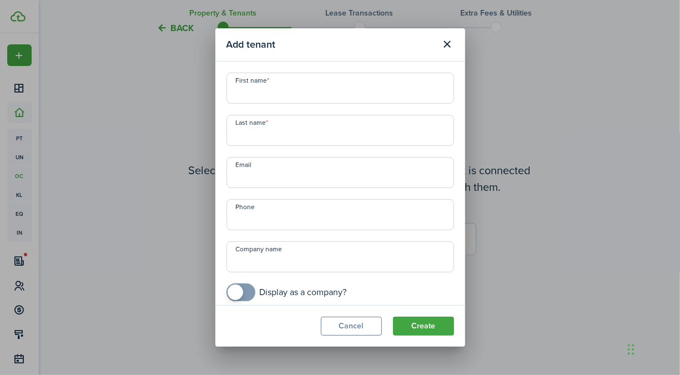
click at [275, 99] on input "First name" at bounding box center [341, 88] width 228 height 31
click at [353, 331] on button "Cancel" at bounding box center [351, 326] width 61 height 19
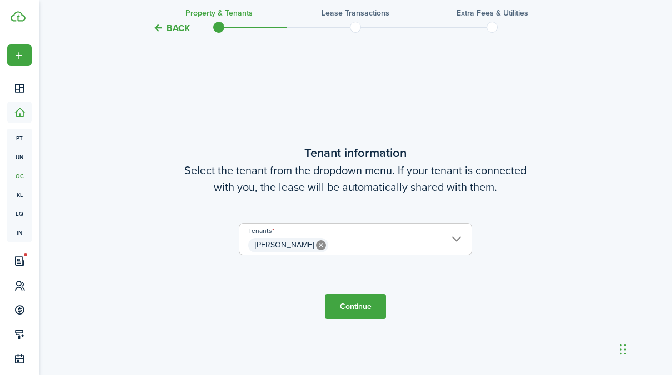
click at [464, 238] on span "[PERSON_NAME]" at bounding box center [355, 245] width 232 height 19
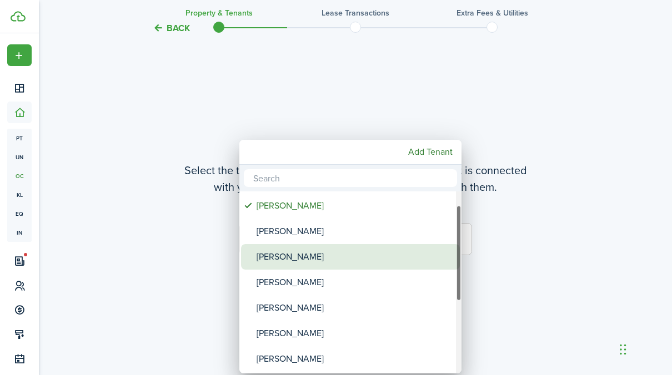
click at [295, 228] on div "[PERSON_NAME]" at bounding box center [355, 232] width 197 height 26
type input "[PERSON_NAME], [PERSON_NAME]"
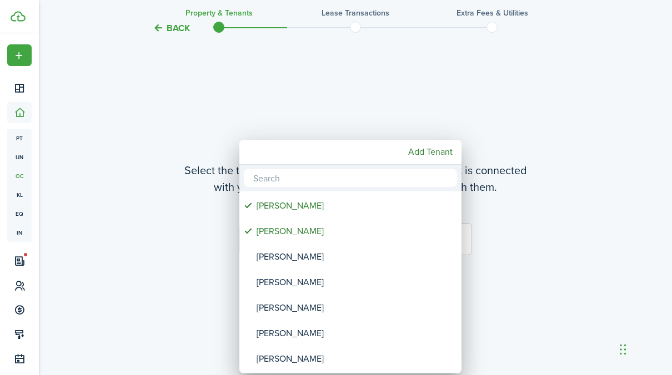
click at [197, 311] on div at bounding box center [336, 187] width 850 height 553
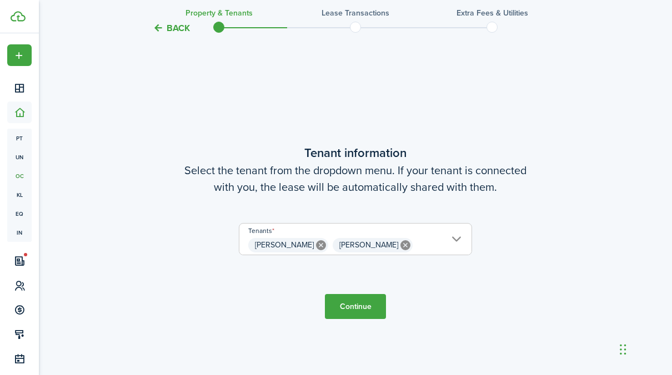
click at [362, 304] on button "Continue" at bounding box center [355, 306] width 61 height 25
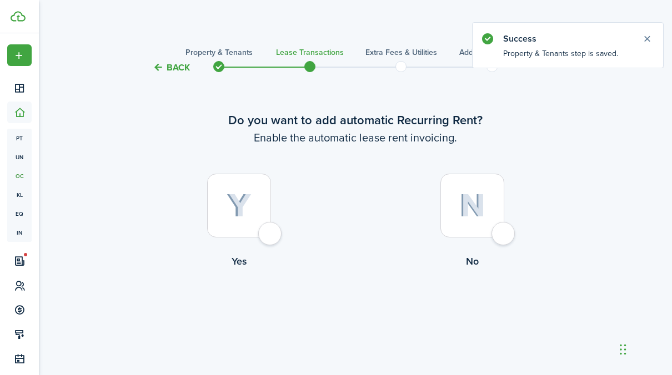
click at [267, 229] on div at bounding box center [239, 206] width 64 height 64
radio input "true"
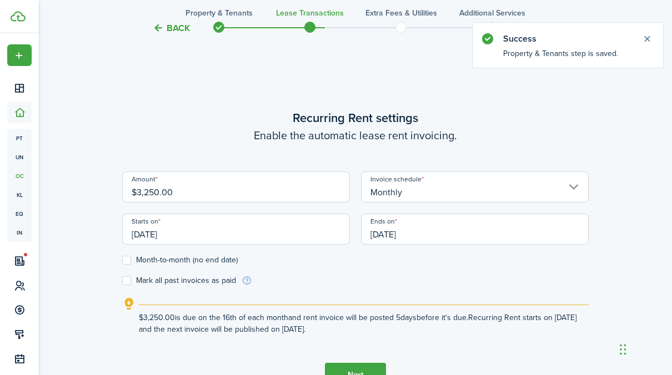
scroll to position [305, 0]
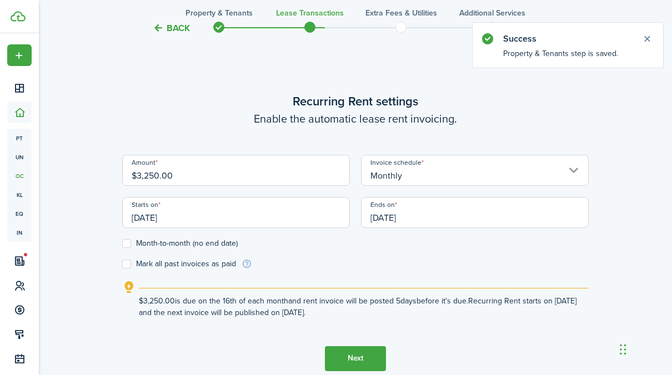
drag, startPoint x: 182, startPoint y: 218, endPoint x: 87, endPoint y: 220, distance: 95.0
click at [87, 220] on div "Back Property & Tenants Lease Transactions Extra fees & Utilities Additional Se…" at bounding box center [355, 76] width 633 height 686
drag, startPoint x: 143, startPoint y: 218, endPoint x: 207, endPoint y: 219, distance: 64.4
click at [207, 219] on input "[DATE]" at bounding box center [236, 212] width 228 height 31
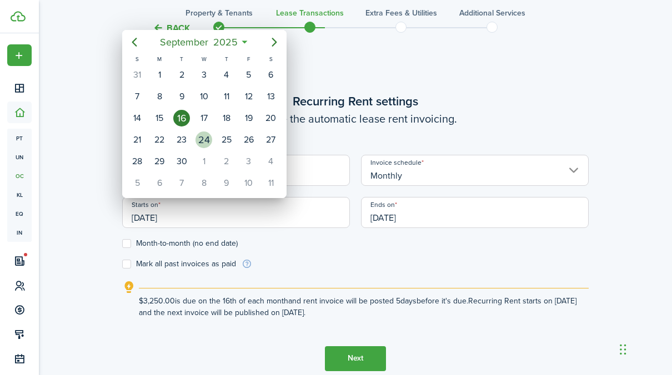
click at [205, 134] on div "24" at bounding box center [204, 140] width 17 height 17
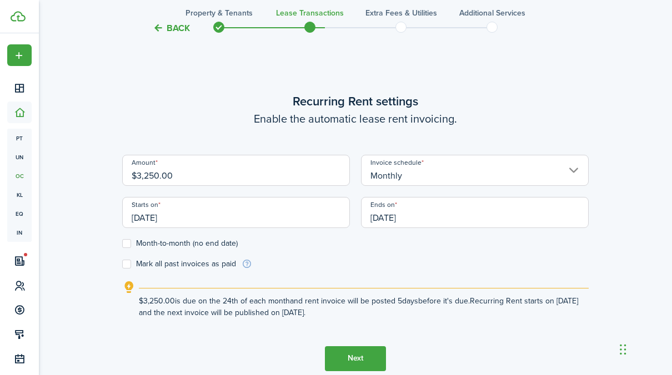
click at [408, 216] on input "[DATE]" at bounding box center [475, 212] width 228 height 31
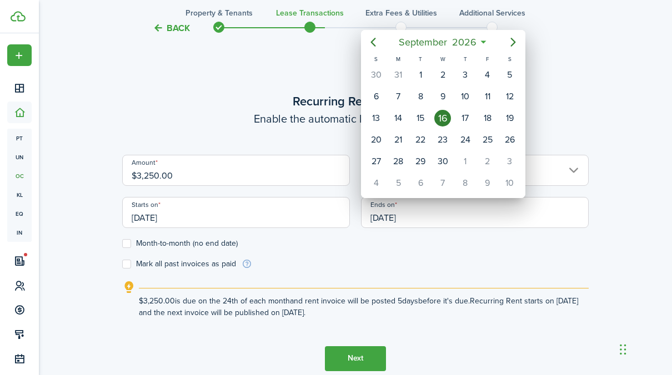
click at [315, 252] on div at bounding box center [336, 187] width 850 height 553
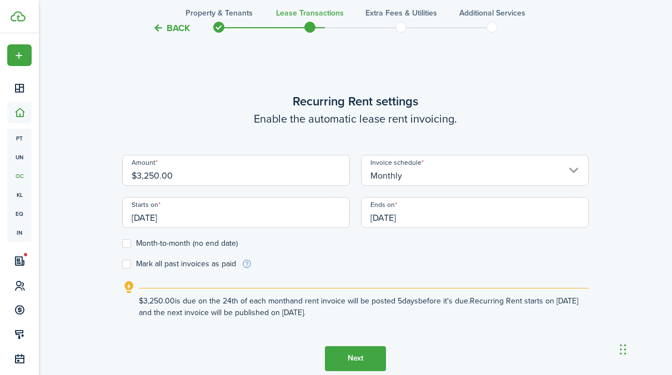
click at [145, 220] on input "[DATE]" at bounding box center [236, 212] width 228 height 31
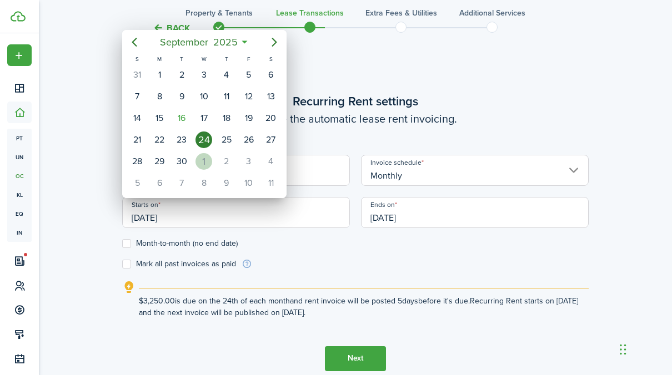
click at [204, 161] on div "1" at bounding box center [204, 161] width 17 height 17
type input "[DATE]"
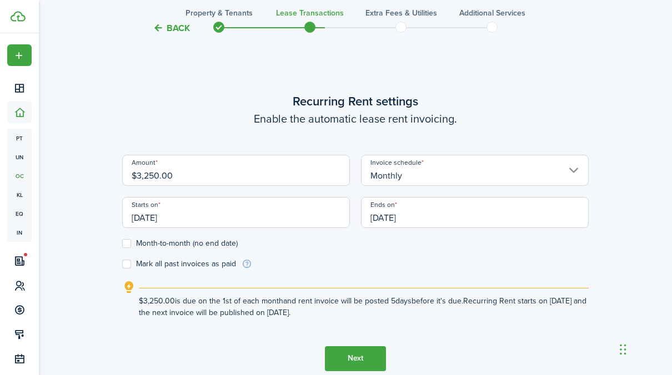
scroll to position [0, 0]
click at [414, 218] on input "[DATE]" at bounding box center [475, 212] width 228 height 31
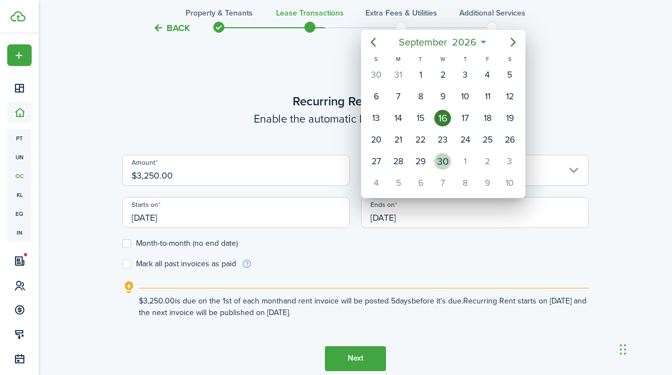
click at [446, 161] on div "30" at bounding box center [442, 161] width 17 height 17
type input "[DATE]"
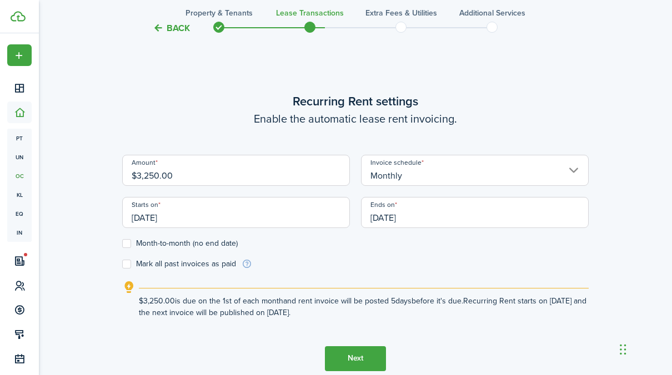
click at [337, 266] on form "Amount $3,250.00 Invoice schedule Monthly Starts on [DATE] Ends on [DATE] Month…" at bounding box center [355, 212] width 467 height 115
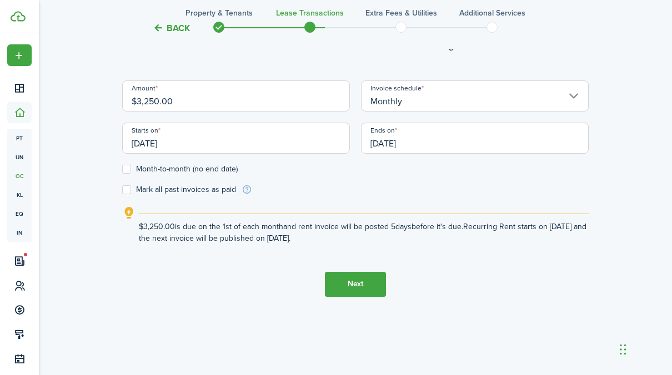
click at [362, 286] on button "Next" at bounding box center [355, 284] width 61 height 25
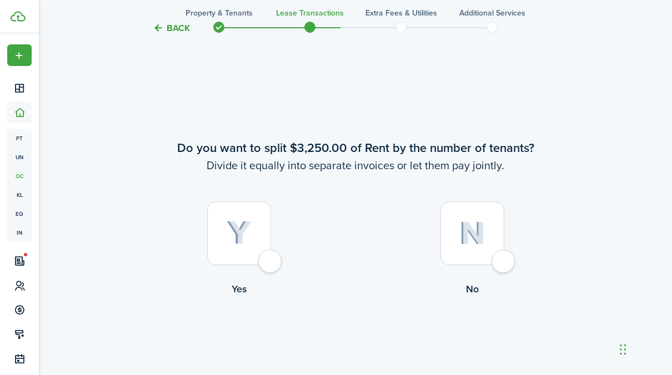
scroll to position [681, 0]
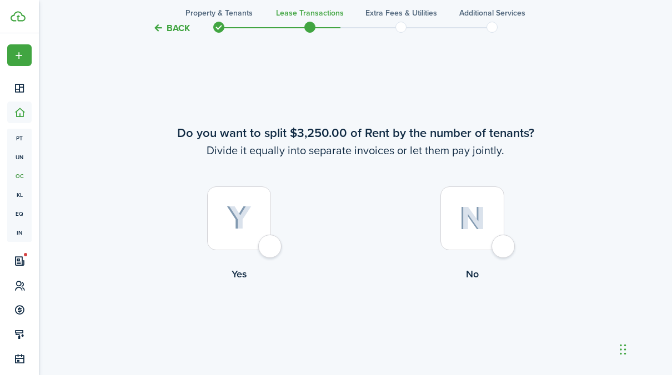
click at [271, 244] on div at bounding box center [239, 219] width 64 height 64
radio input "true"
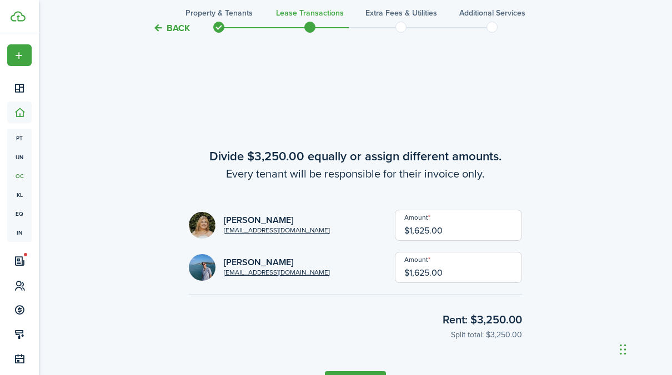
scroll to position [1056, 0]
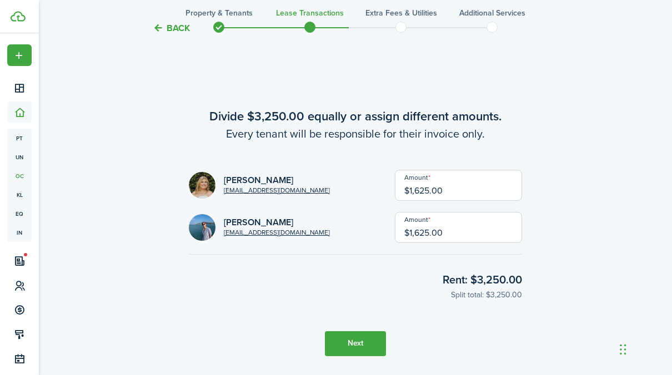
drag, startPoint x: 458, startPoint y: 191, endPoint x: 378, endPoint y: 189, distance: 80.0
click at [378, 189] on div "[PERSON_NAME] [EMAIL_ADDRESS][DOMAIN_NAME] Amount $1,625.00" at bounding box center [355, 185] width 333 height 31
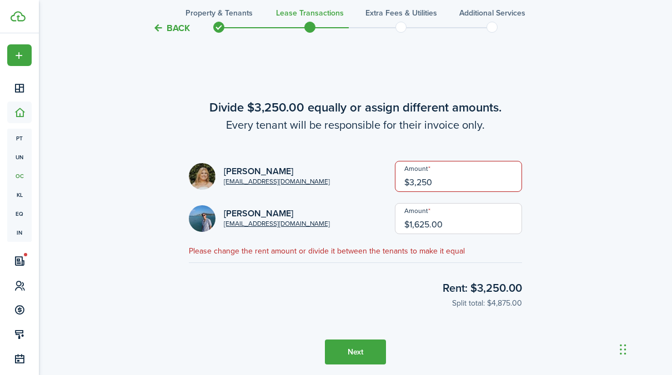
type input "$3,250.00"
type input "$0.00"
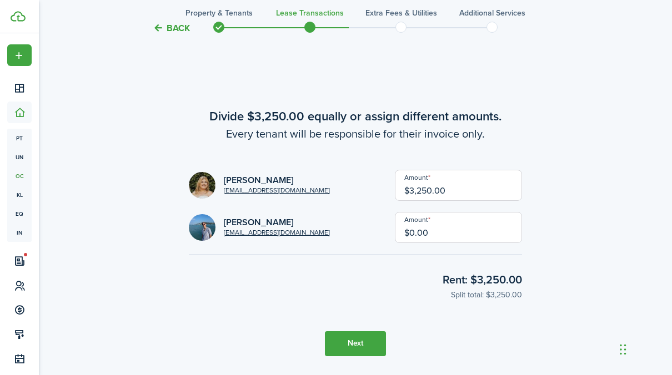
click at [231, 272] on checkout-total "Rent: $3,250.00 Split total: $3,250.00" at bounding box center [355, 278] width 333 height 49
click at [367, 344] on button "Next" at bounding box center [355, 344] width 61 height 25
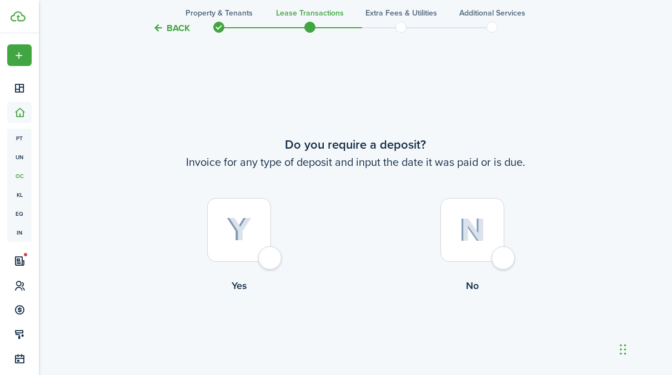
scroll to position [1432, 0]
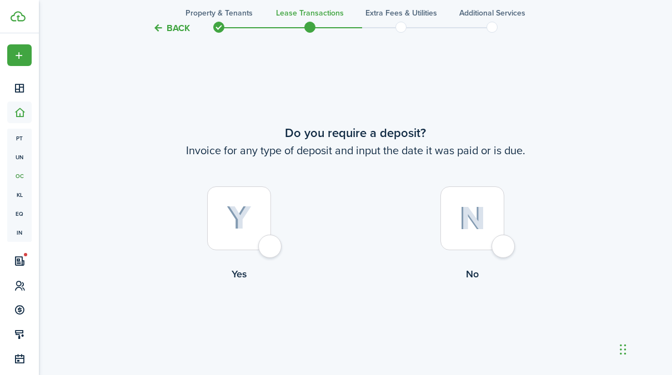
click at [262, 238] on div at bounding box center [239, 219] width 64 height 64
radio input "true"
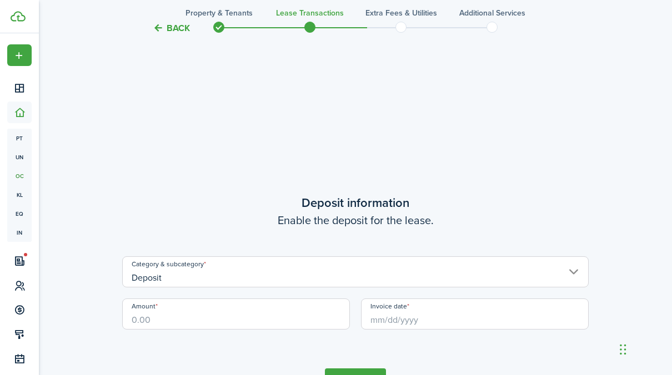
scroll to position [1807, 0]
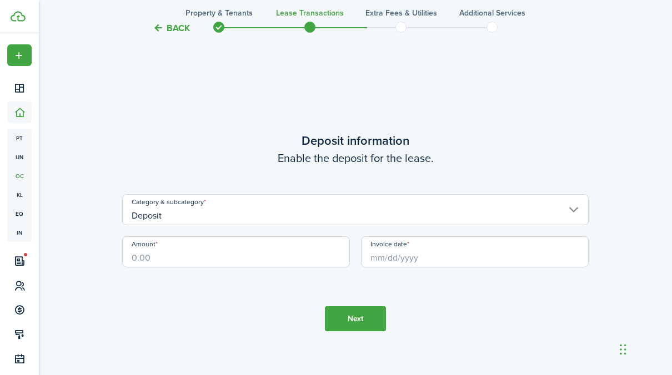
click at [189, 255] on input "Amount" at bounding box center [236, 252] width 228 height 31
type input "$3,250.00"
click at [408, 260] on input "Invoice date" at bounding box center [475, 252] width 228 height 31
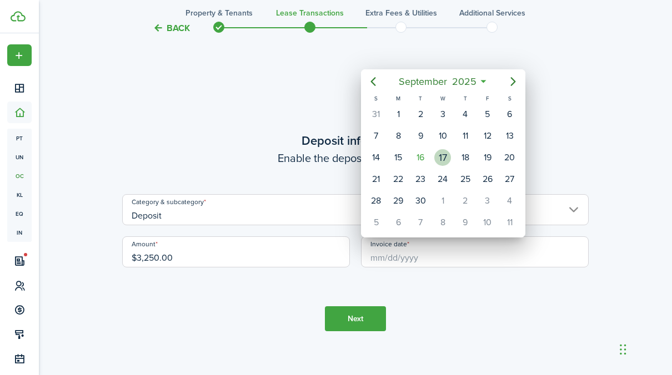
click at [436, 153] on div "17" at bounding box center [442, 157] width 17 height 17
type input "[DATE]"
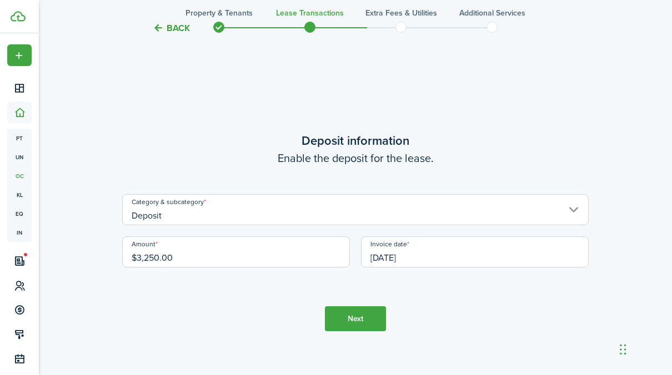
click at [261, 339] on tc-wizard-step "Deposit information Enable the deposit for the lease. Category & subcategory De…" at bounding box center [355, 231] width 467 height 375
click at [353, 315] on button "Next" at bounding box center [355, 319] width 61 height 25
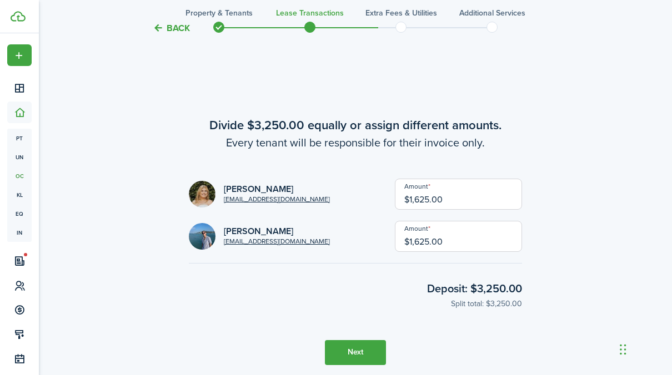
scroll to position [2183, 0]
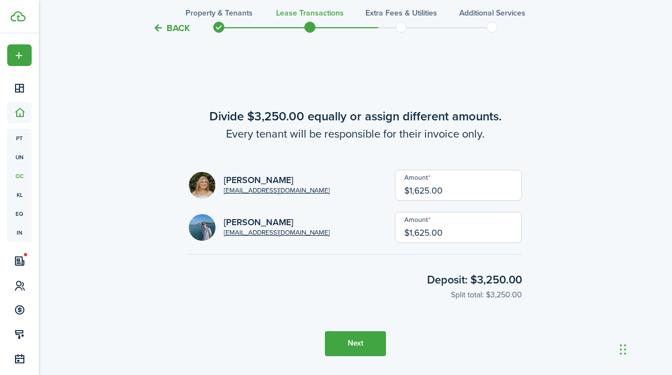
drag, startPoint x: 457, startPoint y: 193, endPoint x: 399, endPoint y: 199, distance: 58.1
click at [399, 199] on div "[PERSON_NAME] [EMAIL_ADDRESS][DOMAIN_NAME] Amount $1,625.00" at bounding box center [355, 185] width 333 height 31
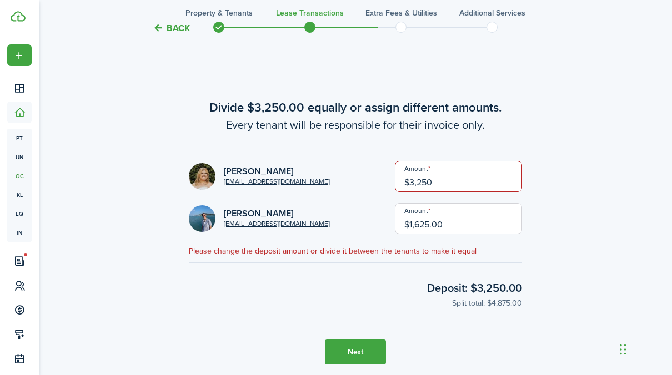
type input "$3,250.00"
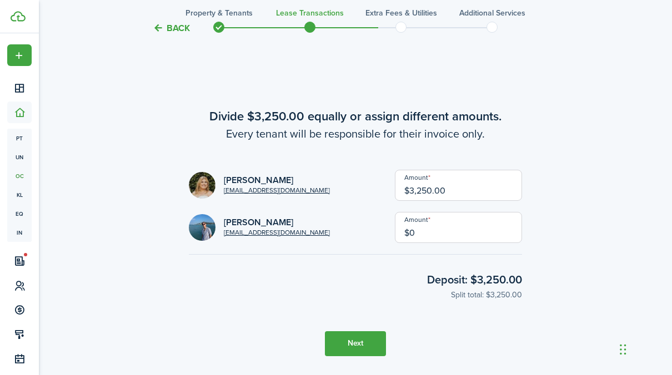
type input "$0.00"
click at [373, 347] on button "Next" at bounding box center [355, 344] width 61 height 25
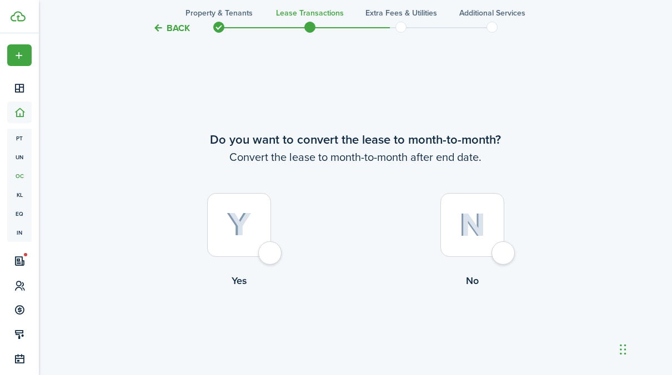
scroll to position [2558, 0]
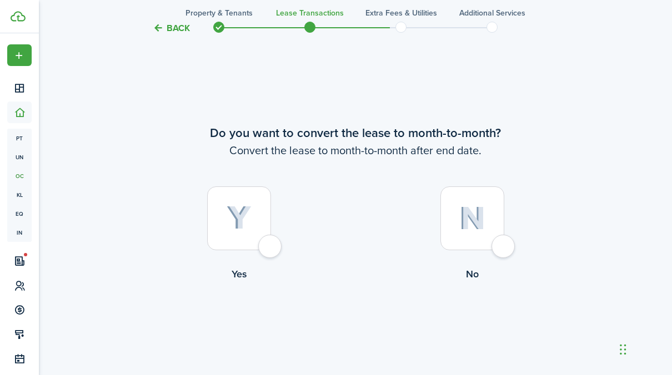
click at [269, 251] on div at bounding box center [239, 219] width 64 height 64
radio input "true"
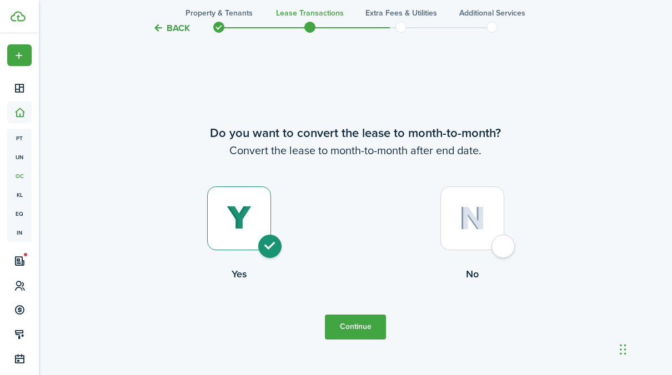
click at [372, 334] on button "Continue" at bounding box center [355, 327] width 61 height 25
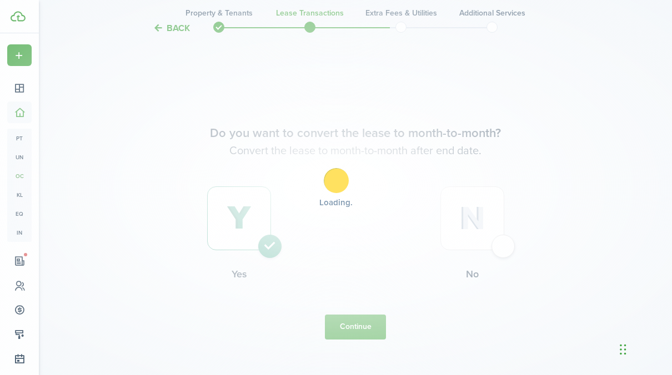
scroll to position [0, 0]
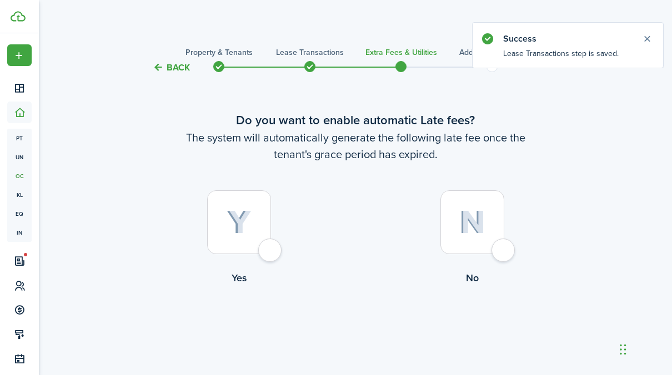
click at [271, 249] on div at bounding box center [239, 223] width 64 height 64
radio input "true"
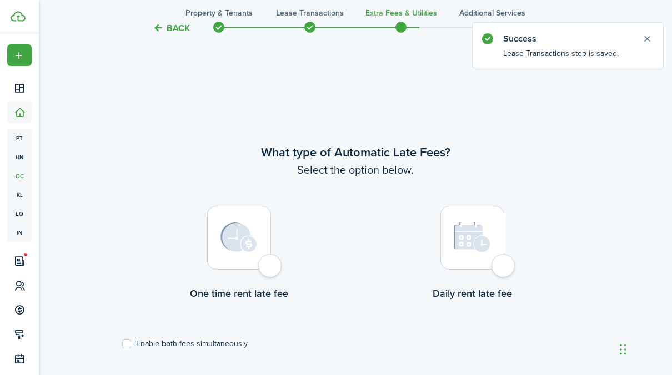
scroll to position [322, 0]
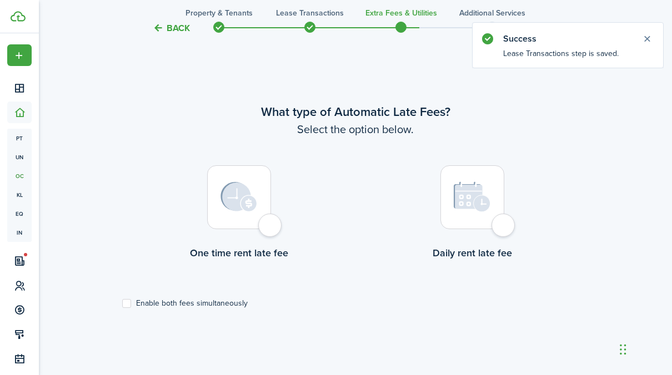
click at [268, 228] on div at bounding box center [239, 198] width 64 height 64
radio input "true"
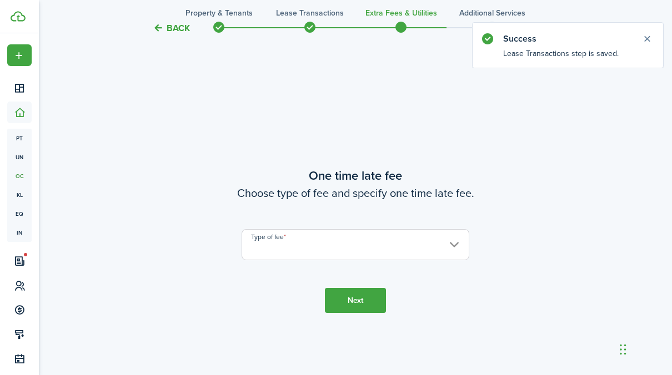
scroll to position [698, 0]
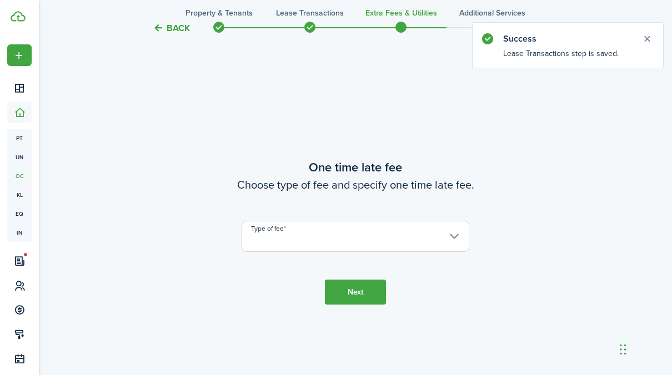
click at [298, 230] on input "Type of fee" at bounding box center [356, 236] width 228 height 31
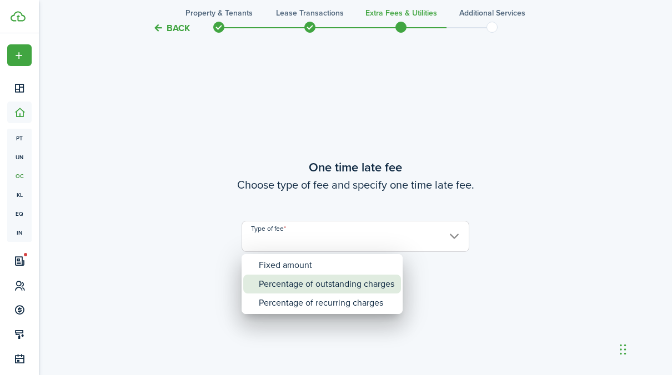
click at [288, 281] on div "Percentage of outstanding charges" at bounding box center [327, 284] width 136 height 19
type input "Percentage of outstanding charges"
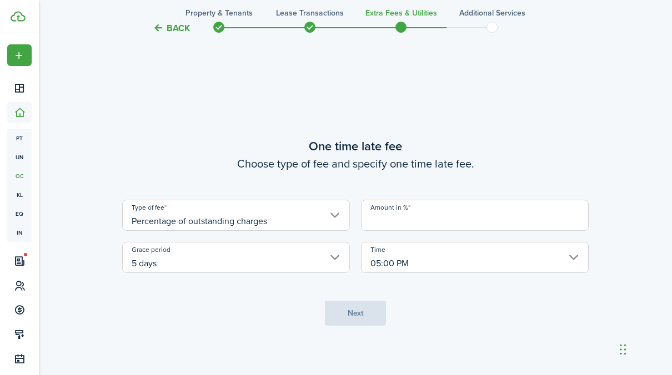
click at [401, 218] on input "Amount in %" at bounding box center [475, 215] width 228 height 31
type input "5"
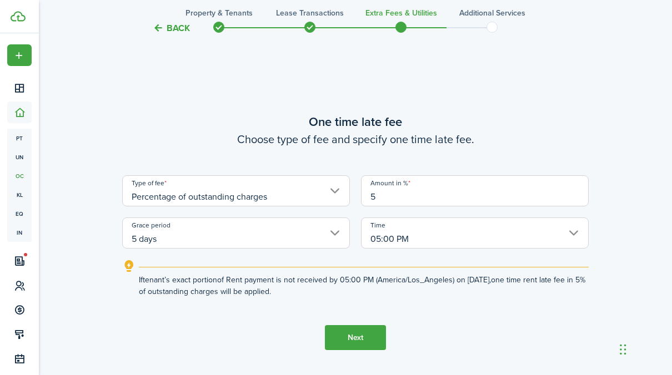
click at [197, 330] on tc-wizard-step "One time late fee Choose type of fee and specify one time late fee. Type of fee…" at bounding box center [355, 231] width 467 height 375
click at [350, 333] on button "Next" at bounding box center [355, 337] width 61 height 25
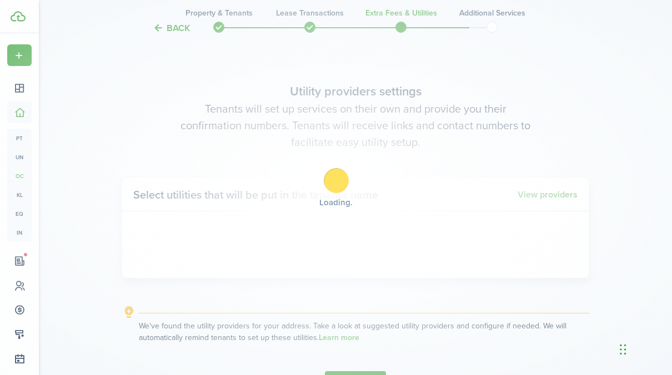
scroll to position [1073, 0]
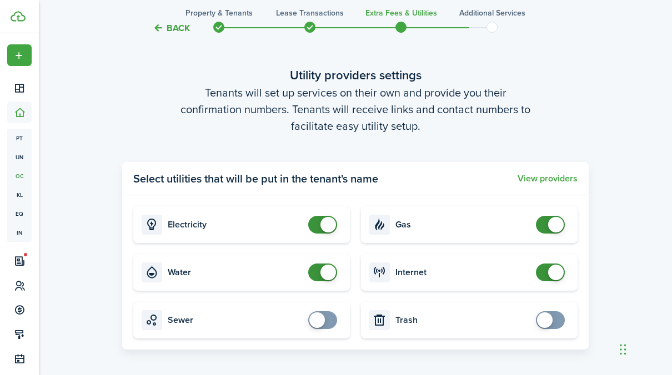
checkbox input "true"
click at [328, 323] on span at bounding box center [322, 321] width 11 height 18
checkbox input "true"
click at [556, 321] on span at bounding box center [550, 321] width 11 height 18
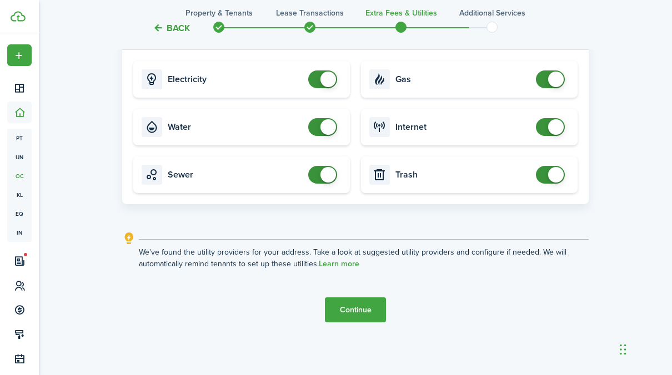
click at [365, 313] on button "Continue" at bounding box center [355, 310] width 61 height 25
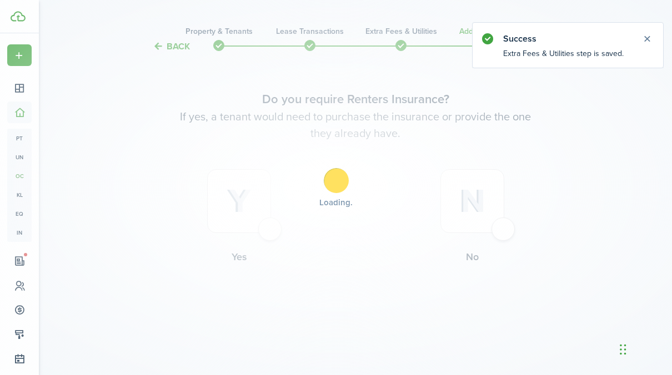
scroll to position [0, 0]
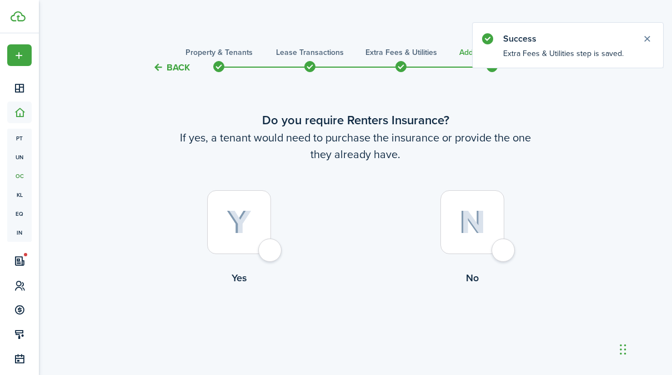
click at [271, 254] on div at bounding box center [239, 223] width 64 height 64
radio input "true"
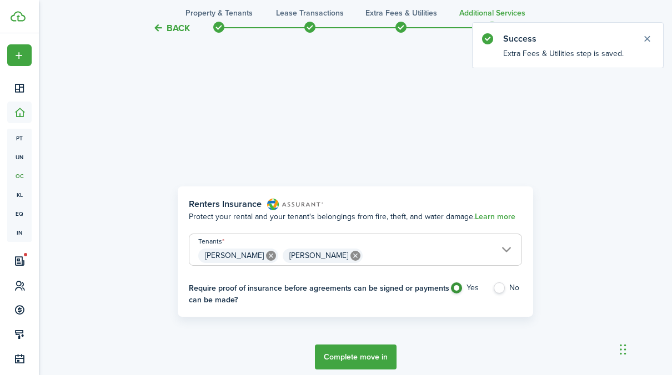
scroll to position [322, 0]
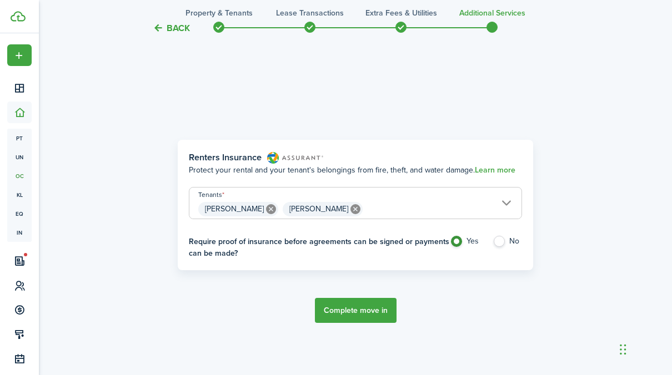
click at [357, 308] on button "Complete move in" at bounding box center [356, 310] width 82 height 25
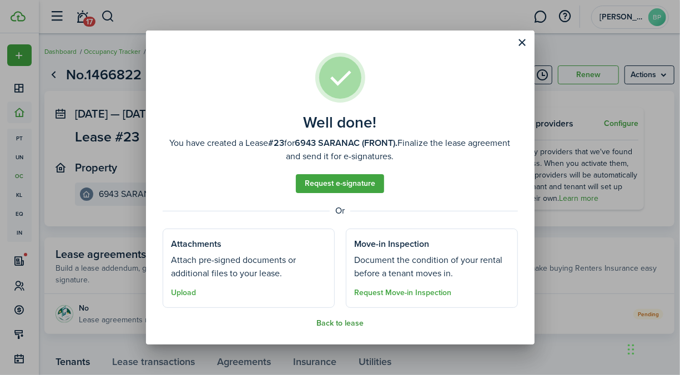
click at [333, 322] on button "Back to lease" at bounding box center [340, 323] width 47 height 9
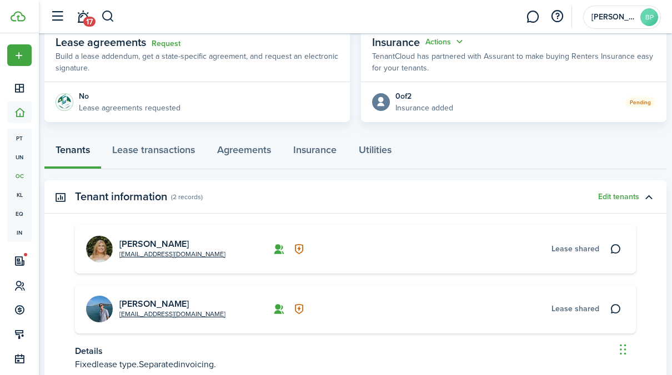
scroll to position [188, 0]
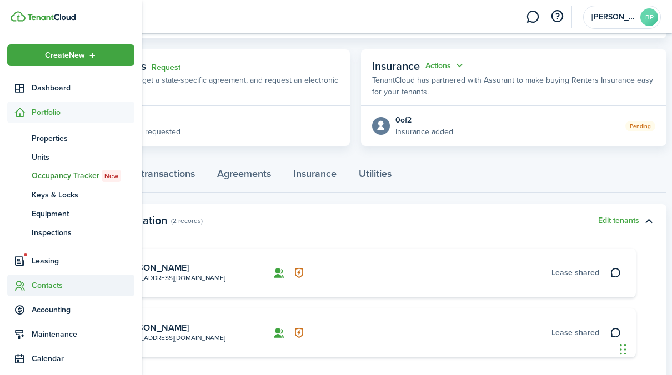
click at [59, 289] on span "Contacts" at bounding box center [83, 286] width 103 height 12
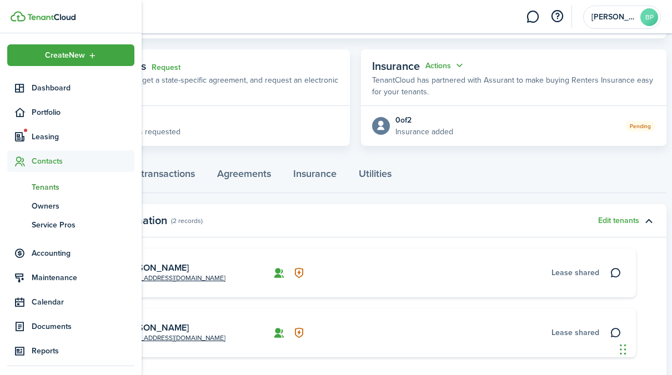
click at [58, 187] on span "Tenants" at bounding box center [83, 188] width 103 height 12
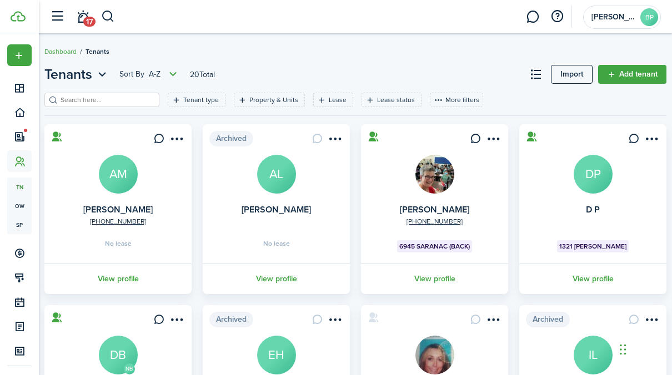
click at [495, 86] on header-page "Tenants Sort by A-Z 20 Total Import Add tenant" at bounding box center [355, 78] width 622 height 28
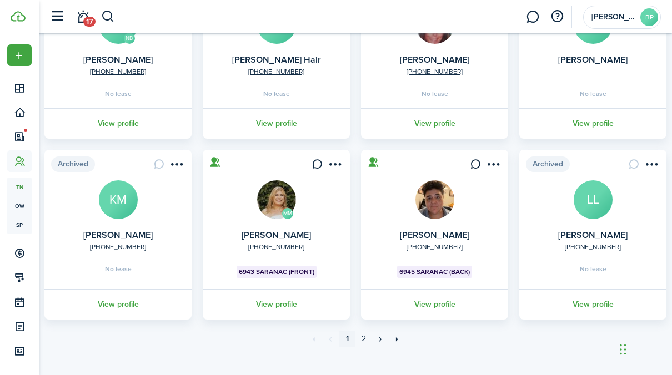
scroll to position [333, 0]
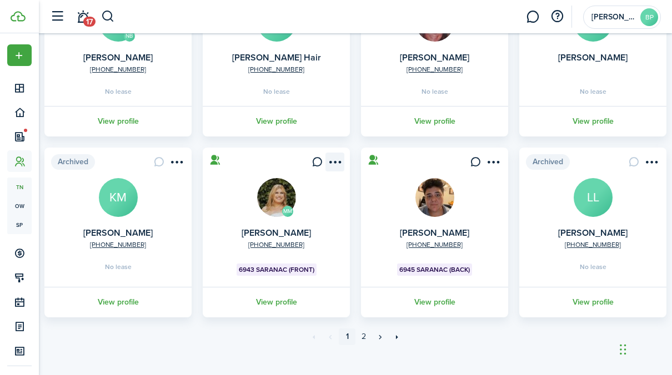
click at [335, 163] on menu-btn-icon "Open menu" at bounding box center [334, 162] width 19 height 19
click at [240, 227] on card "MM [PHONE_NUMBER] [PERSON_NAME] 6943 SARANAC (FRONT) View profile" at bounding box center [276, 233] width 147 height 170
click at [293, 304] on link "View profile" at bounding box center [276, 302] width 151 height 31
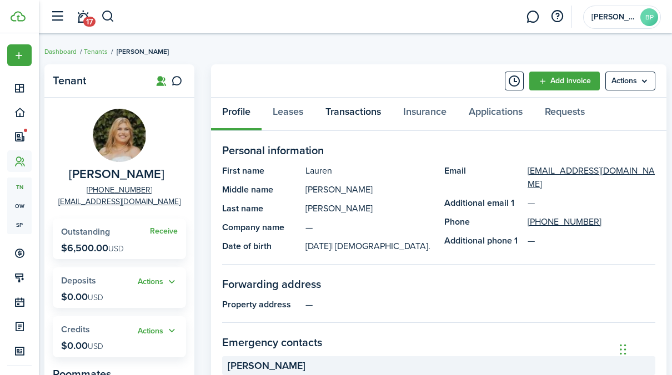
click at [368, 112] on link "Transactions" at bounding box center [353, 114] width 78 height 33
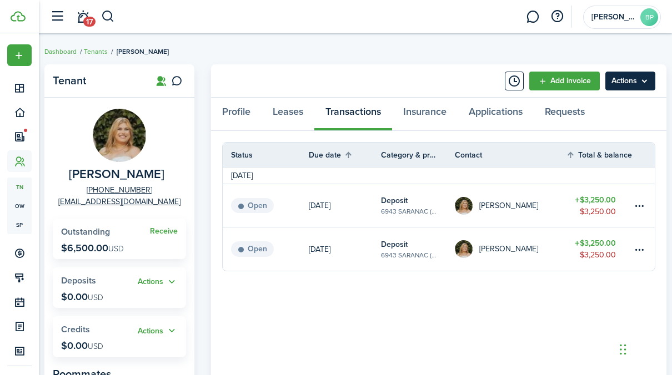
click at [640, 82] on menu-btn "Actions" at bounding box center [630, 81] width 50 height 19
click at [570, 63] on div "Tenant [PERSON_NAME] [PHONE_NUMBER] [EMAIL_ADDRESS][DOMAIN_NAME] Receive Outsta…" at bounding box center [355, 380] width 633 height 643
click at [577, 82] on link "Add invoice" at bounding box center [564, 81] width 71 height 19
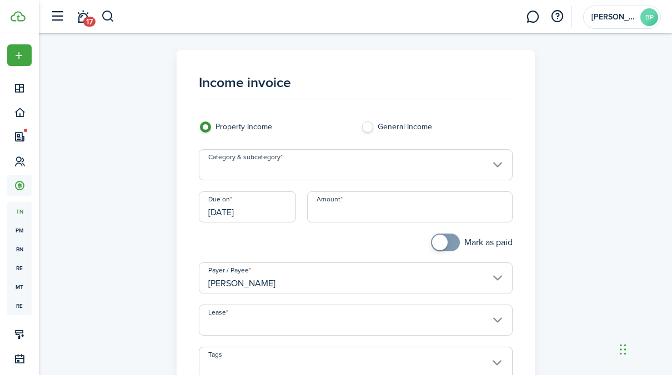
click at [353, 209] on input "Amount" at bounding box center [410, 207] width 206 height 31
click at [237, 213] on input "[DATE]" at bounding box center [247, 207] width 97 height 31
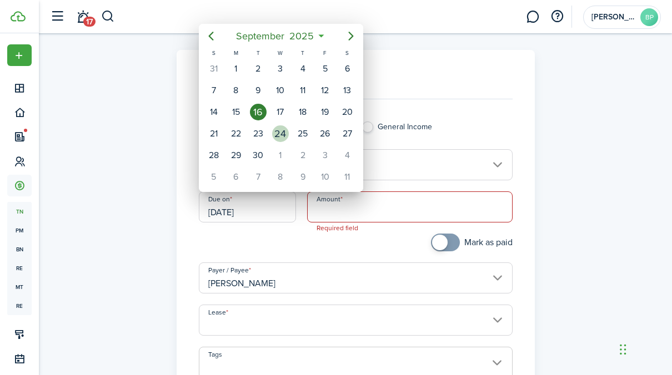
click at [276, 136] on div "24" at bounding box center [280, 134] width 17 height 17
type input "[DATE]"
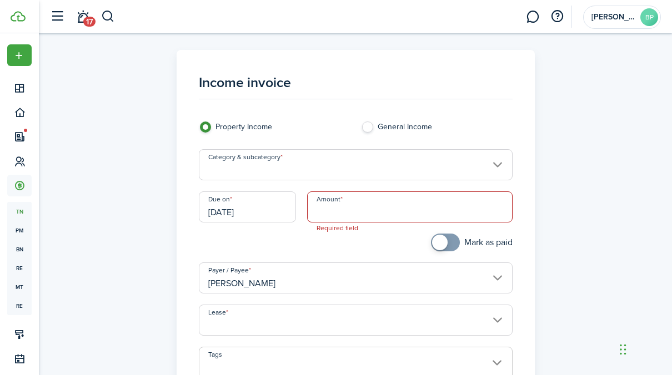
click at [349, 213] on input "Amount" at bounding box center [410, 207] width 206 height 31
type input "$758.00"
click at [355, 251] on div at bounding box center [274, 248] width 163 height 29
click at [242, 167] on input "Category & subcategory" at bounding box center [356, 164] width 314 height 31
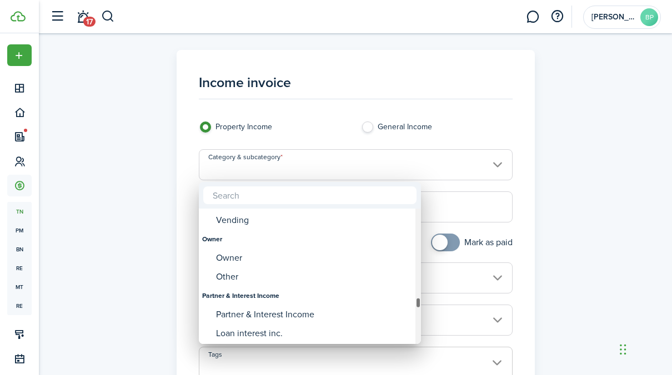
drag, startPoint x: 418, startPoint y: 273, endPoint x: 408, endPoint y: 304, distance: 32.0
click at [408, 304] on mbsc-scrollview-base "NSF fee Occupancy charge Option fee Parking permit Parking violation Pest contr…" at bounding box center [310, 276] width 222 height 133
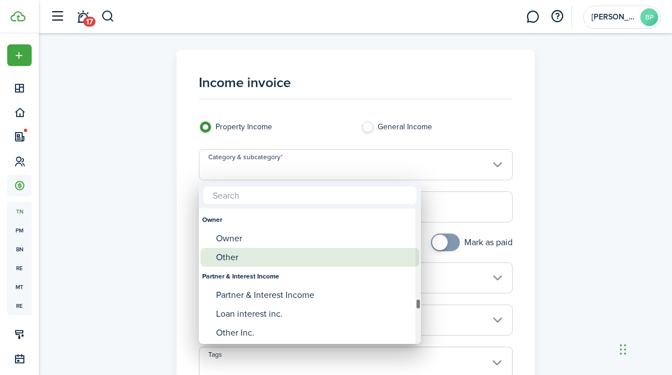
click at [248, 258] on div "Other" at bounding box center [314, 257] width 197 height 19
type input "Owner / Other"
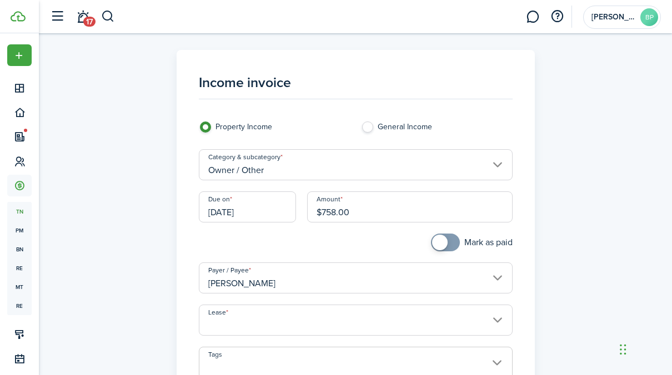
click at [276, 171] on input "Owner / Other" at bounding box center [356, 164] width 314 height 31
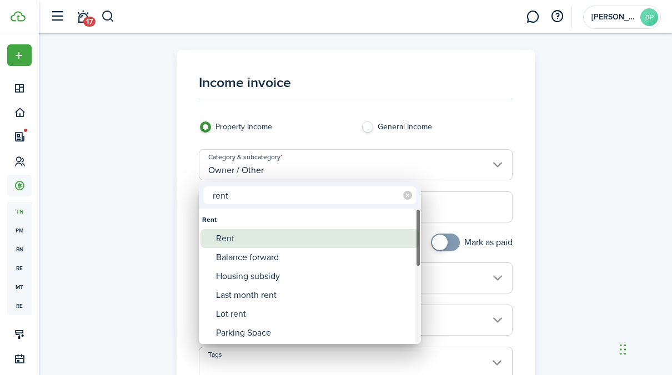
type input "rent"
click at [242, 237] on div "Rent" at bounding box center [314, 238] width 197 height 19
type input "Rent"
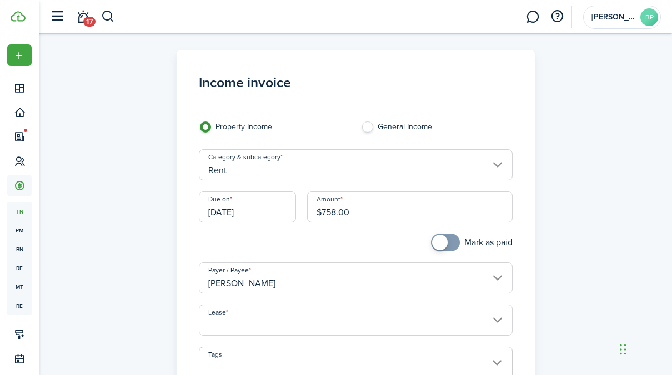
click at [244, 322] on input "Lease" at bounding box center [356, 320] width 314 height 31
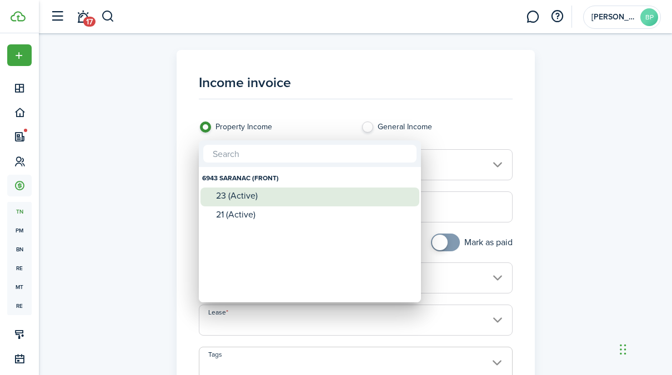
click at [252, 197] on div "23 (Active)" at bounding box center [314, 196] width 197 height 10
type input "6943 SARANAC (FRONT). Lease #23 (Active)"
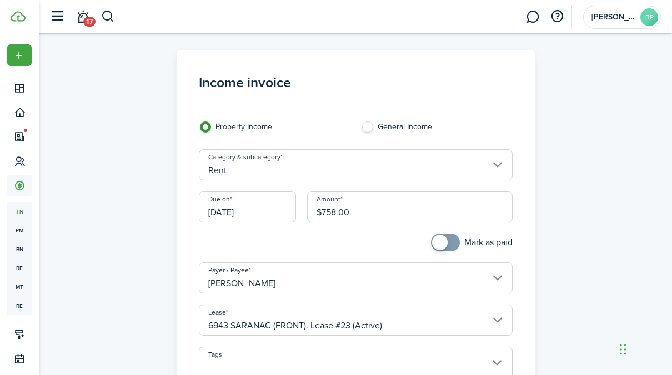
scroll to position [167, 0]
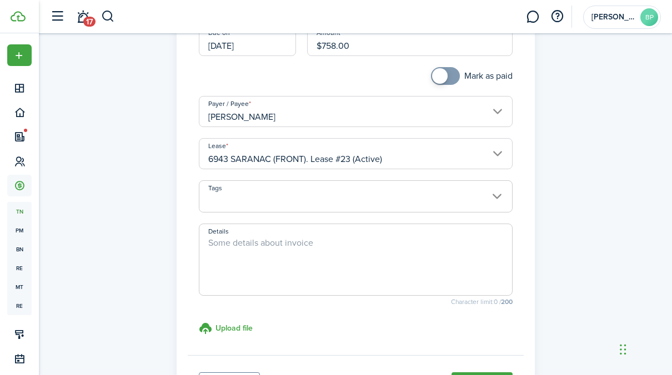
click at [279, 201] on span at bounding box center [355, 202] width 313 height 19
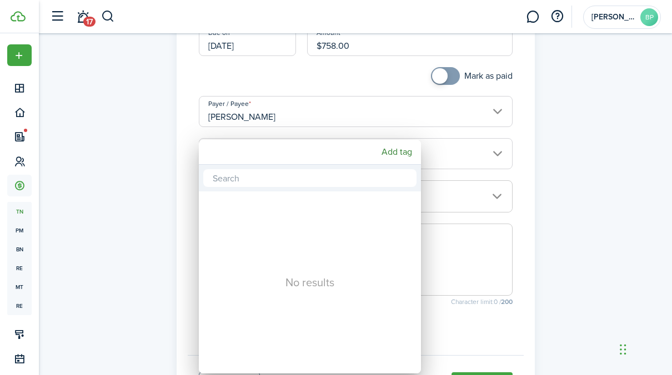
click at [97, 208] on div at bounding box center [336, 187] width 850 height 553
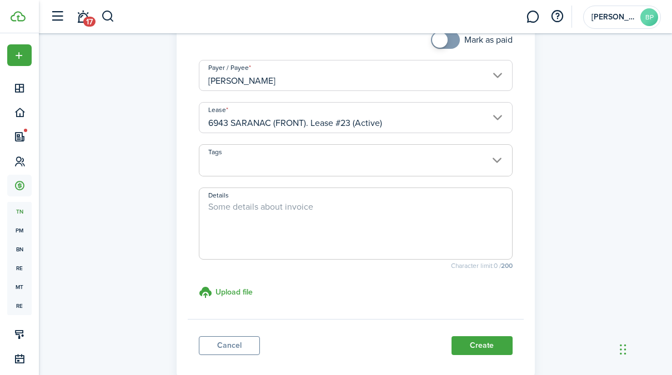
scroll to position [268, 0]
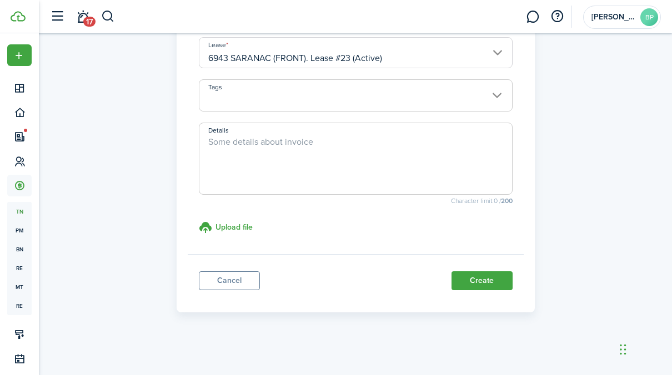
click at [211, 132] on span at bounding box center [356, 159] width 314 height 72
click at [222, 149] on textarea "Details" at bounding box center [355, 162] width 313 height 53
type textarea "Prorated September rent. 9/24 through 9/30 (7 days)"
click at [483, 276] on button "Create" at bounding box center [482, 281] width 61 height 19
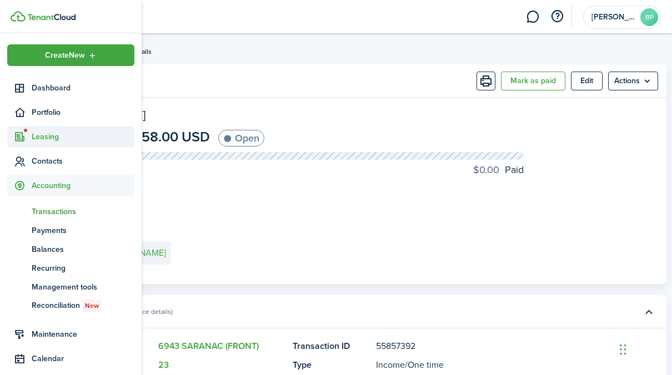
click at [54, 137] on span "Leasing" at bounding box center [83, 137] width 103 height 12
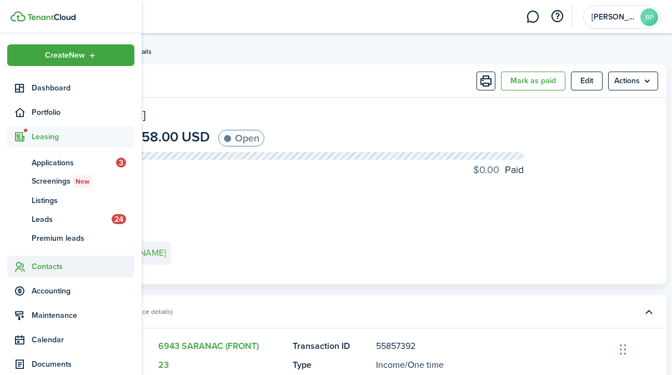
click at [50, 271] on span "Contacts" at bounding box center [83, 267] width 103 height 12
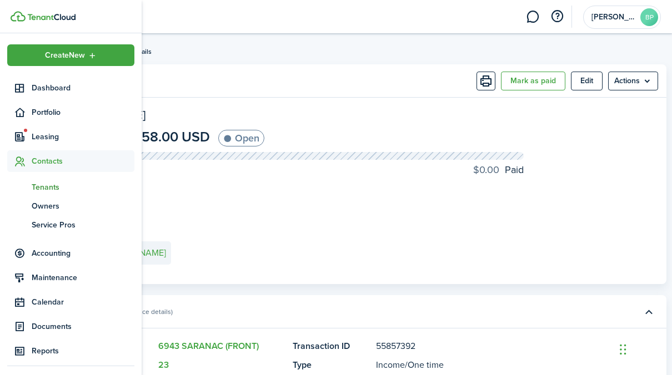
click at [48, 184] on span "Tenants" at bounding box center [83, 188] width 103 height 12
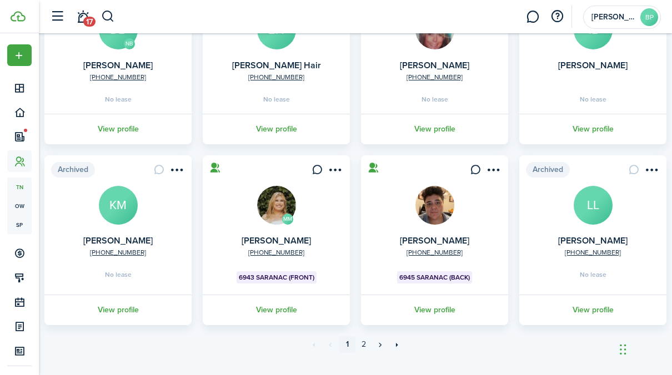
scroll to position [333, 0]
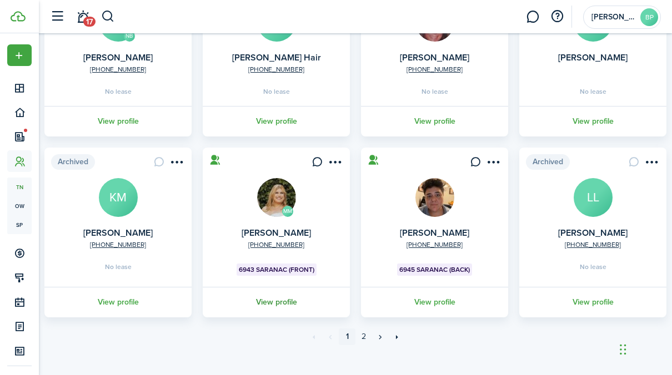
click at [286, 301] on link "View profile" at bounding box center [276, 302] width 151 height 31
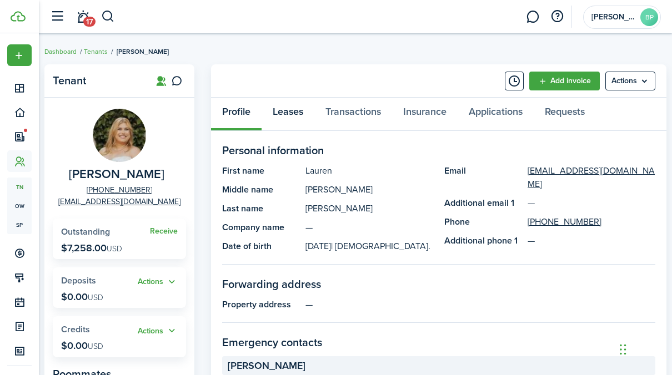
click at [281, 110] on link "Leases" at bounding box center [288, 114] width 53 height 33
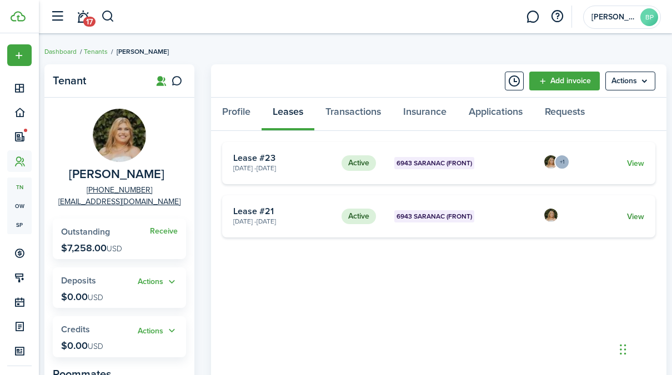
click at [640, 216] on link "View" at bounding box center [635, 217] width 17 height 12
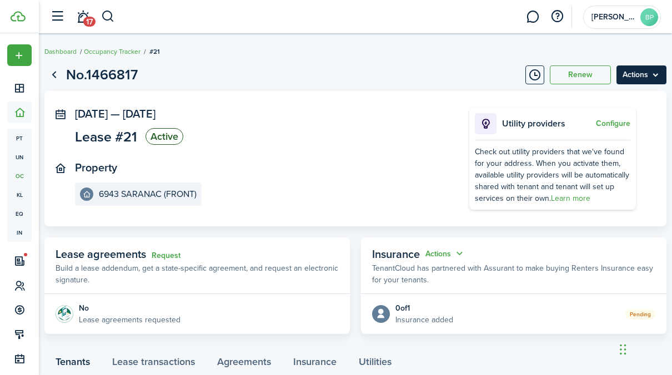
click at [654, 76] on menu-btn "Actions" at bounding box center [642, 75] width 50 height 19
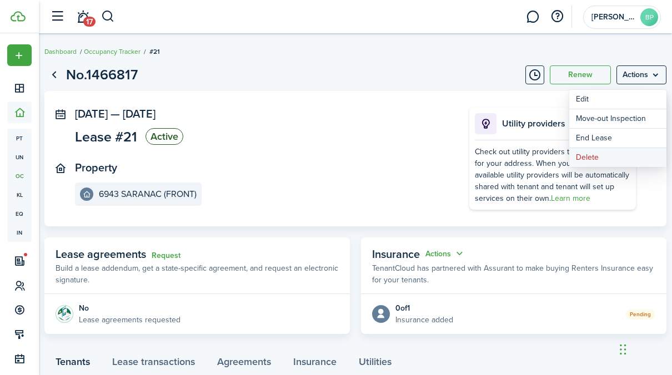
click at [598, 152] on button "Delete" at bounding box center [617, 157] width 97 height 19
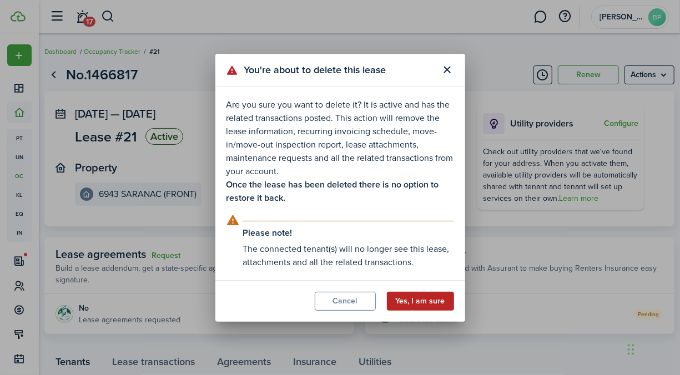
click at [420, 300] on button "Yes, I am sure" at bounding box center [420, 301] width 67 height 19
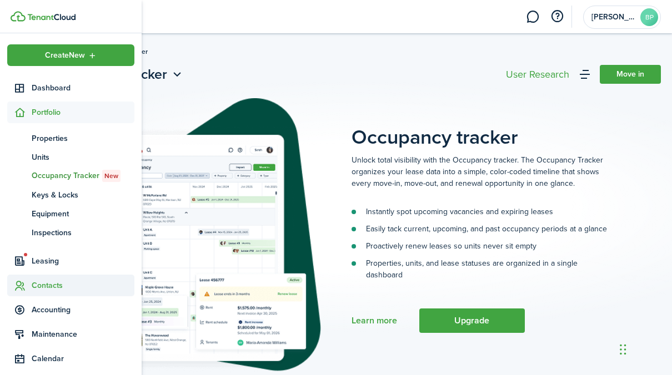
click at [57, 281] on span "Contacts" at bounding box center [83, 286] width 103 height 12
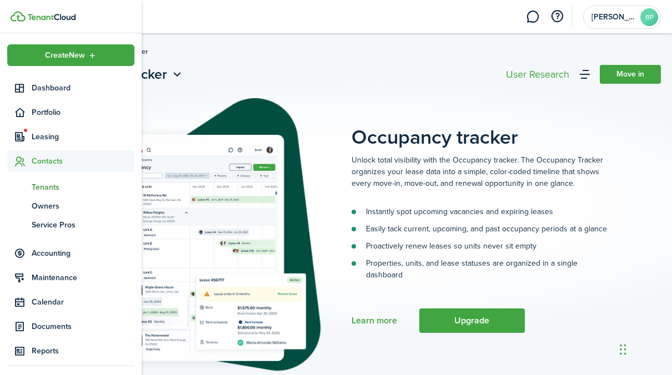
click at [67, 186] on span "Tenants" at bounding box center [83, 188] width 103 height 12
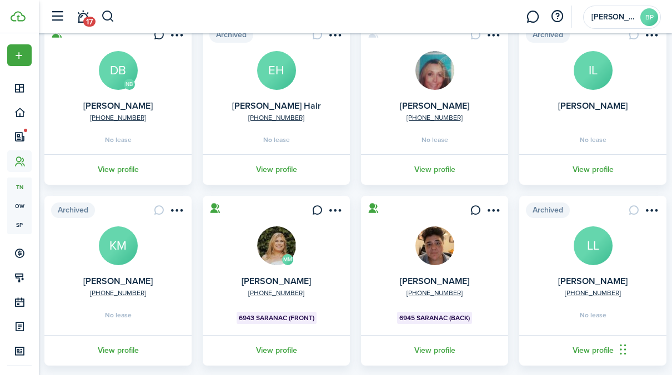
scroll to position [344, 0]
